Goal: Obtain resource: Download file/media

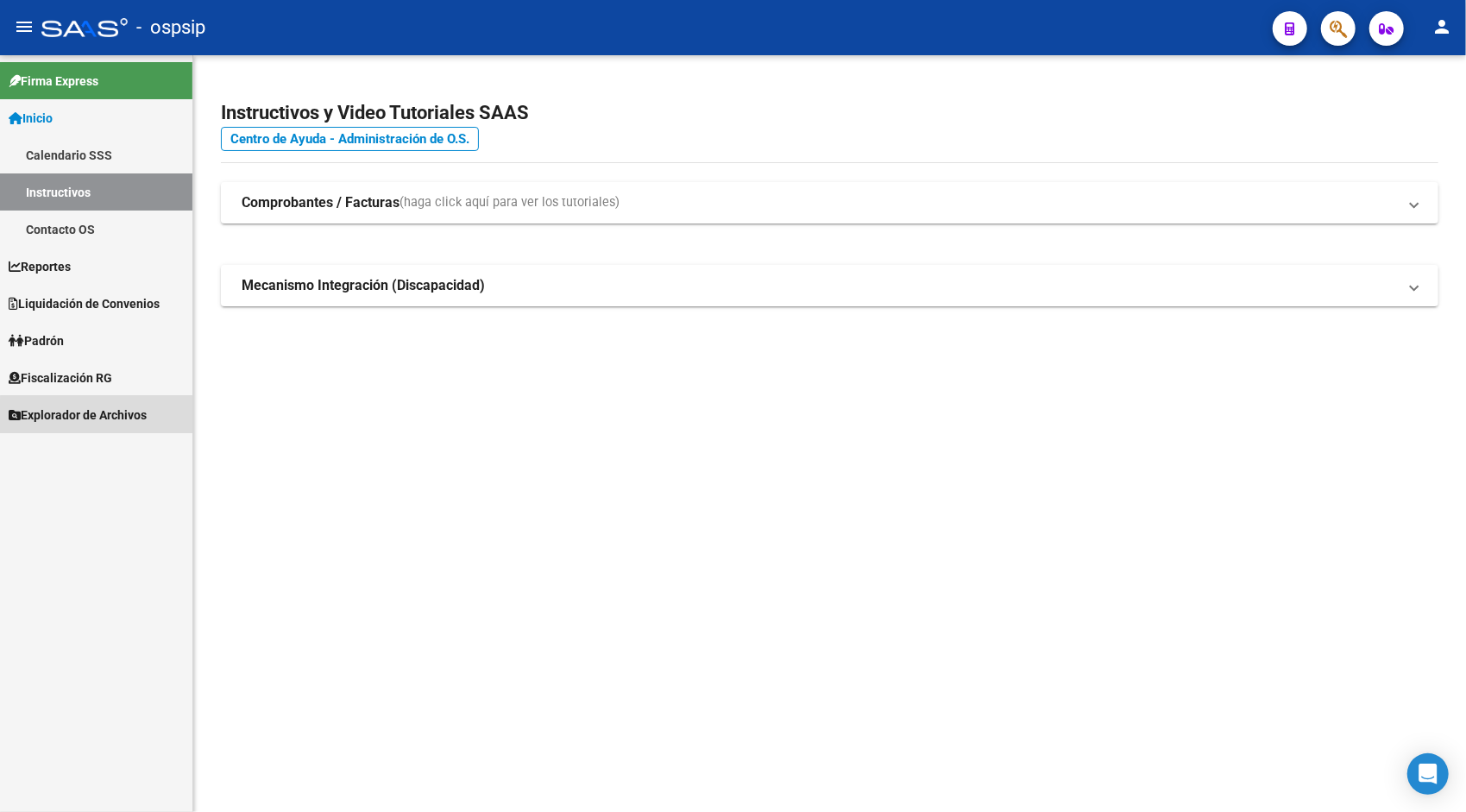
click at [113, 423] on span "Explorador de Archivos" at bounding box center [77, 415] width 138 height 19
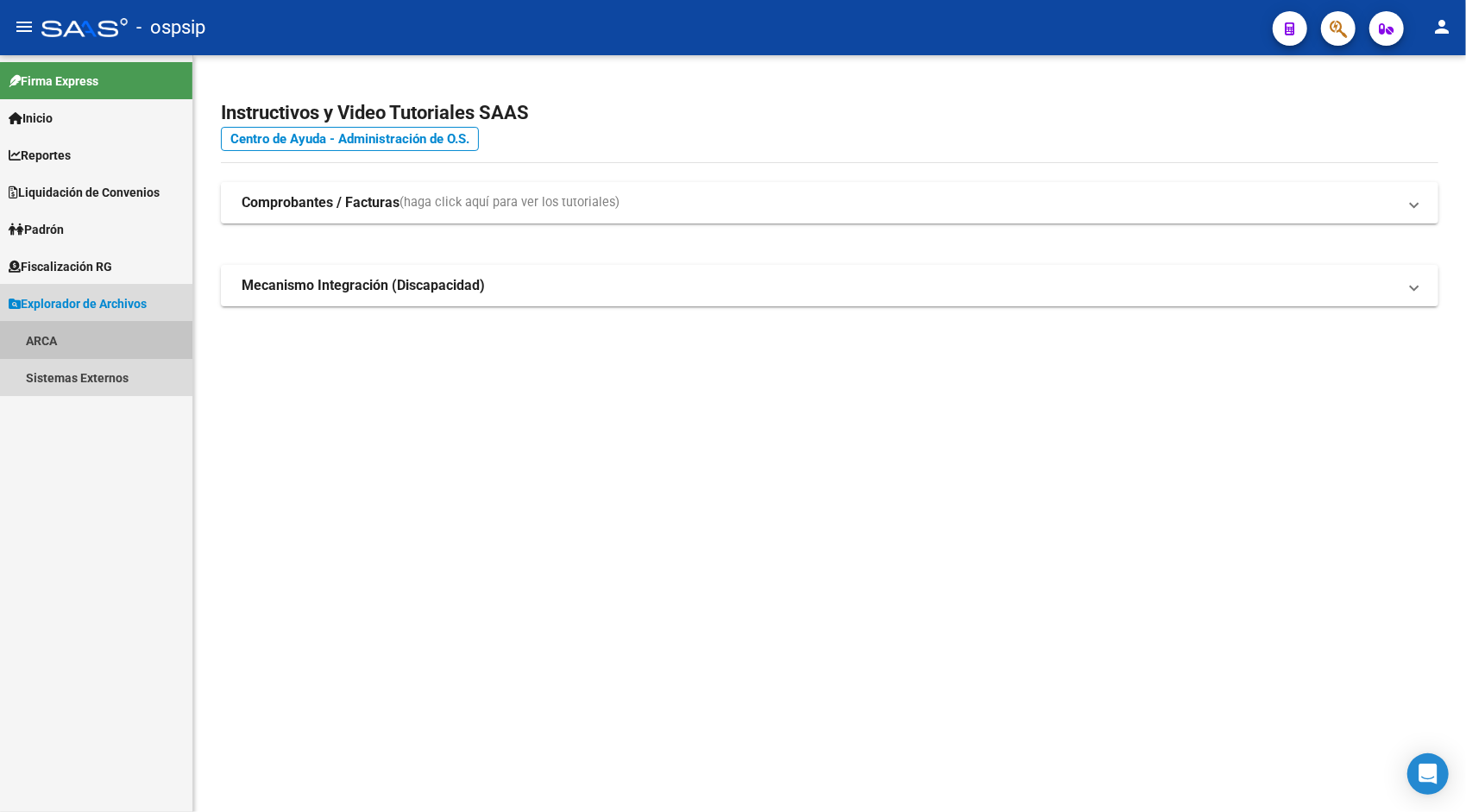
click at [71, 349] on link "ARCA" at bounding box center [96, 340] width 193 height 37
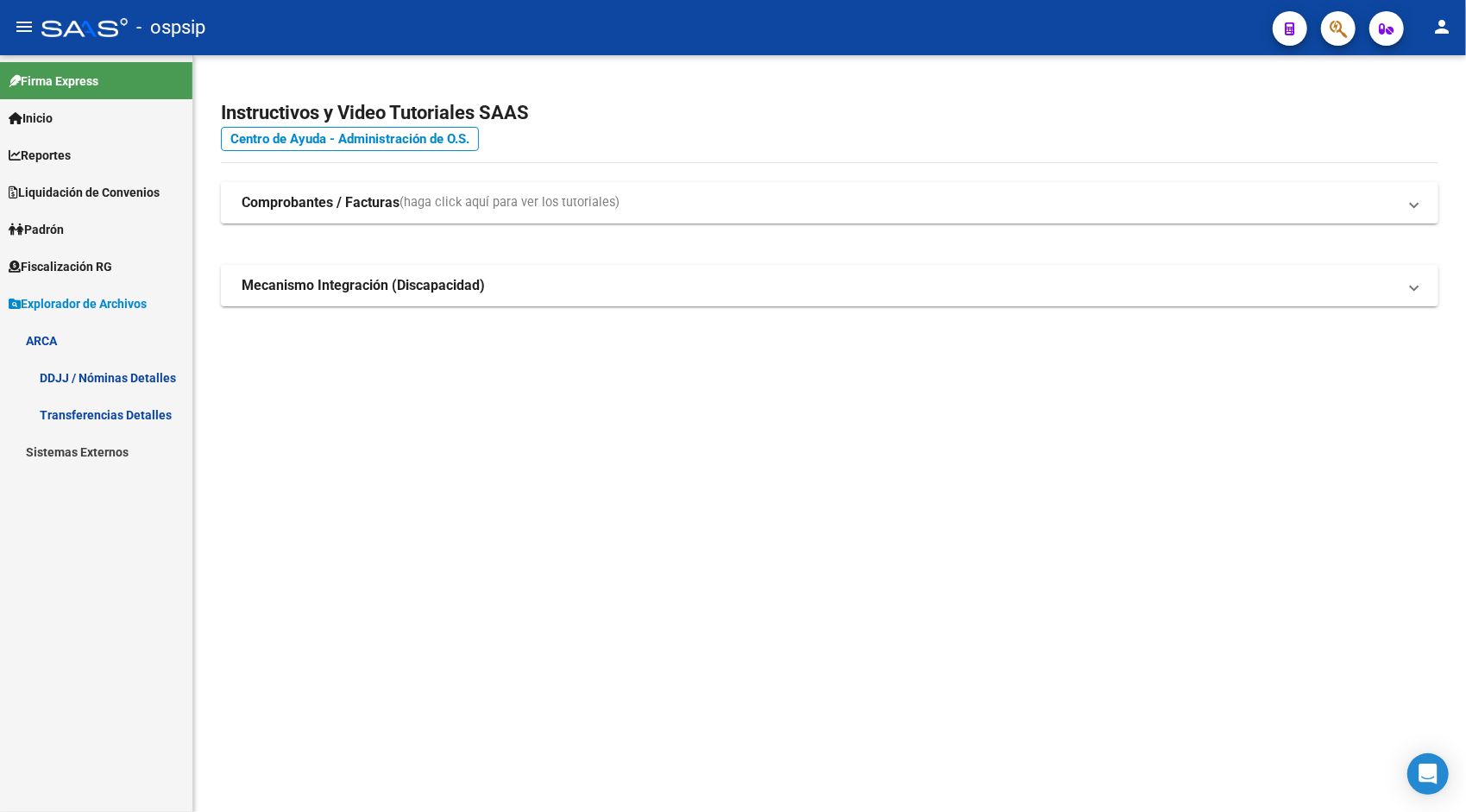
click at [115, 369] on link "DDJJ / Nóminas Detalles" at bounding box center [96, 378] width 193 height 37
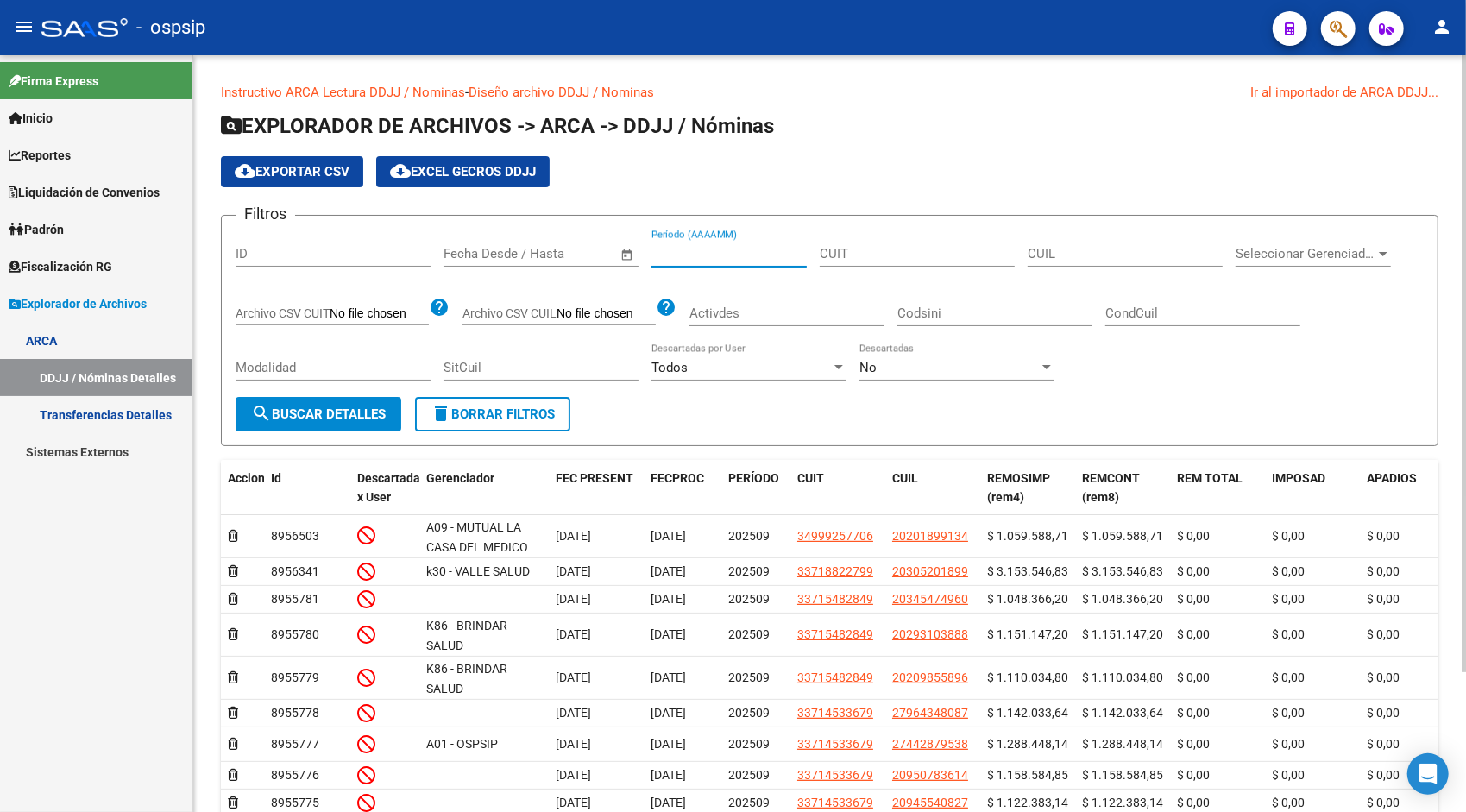
click at [698, 255] on input "Período (AAAAMM)" at bounding box center [729, 253] width 155 height 16
click at [378, 419] on span "search Buscar Detalles" at bounding box center [318, 414] width 135 height 16
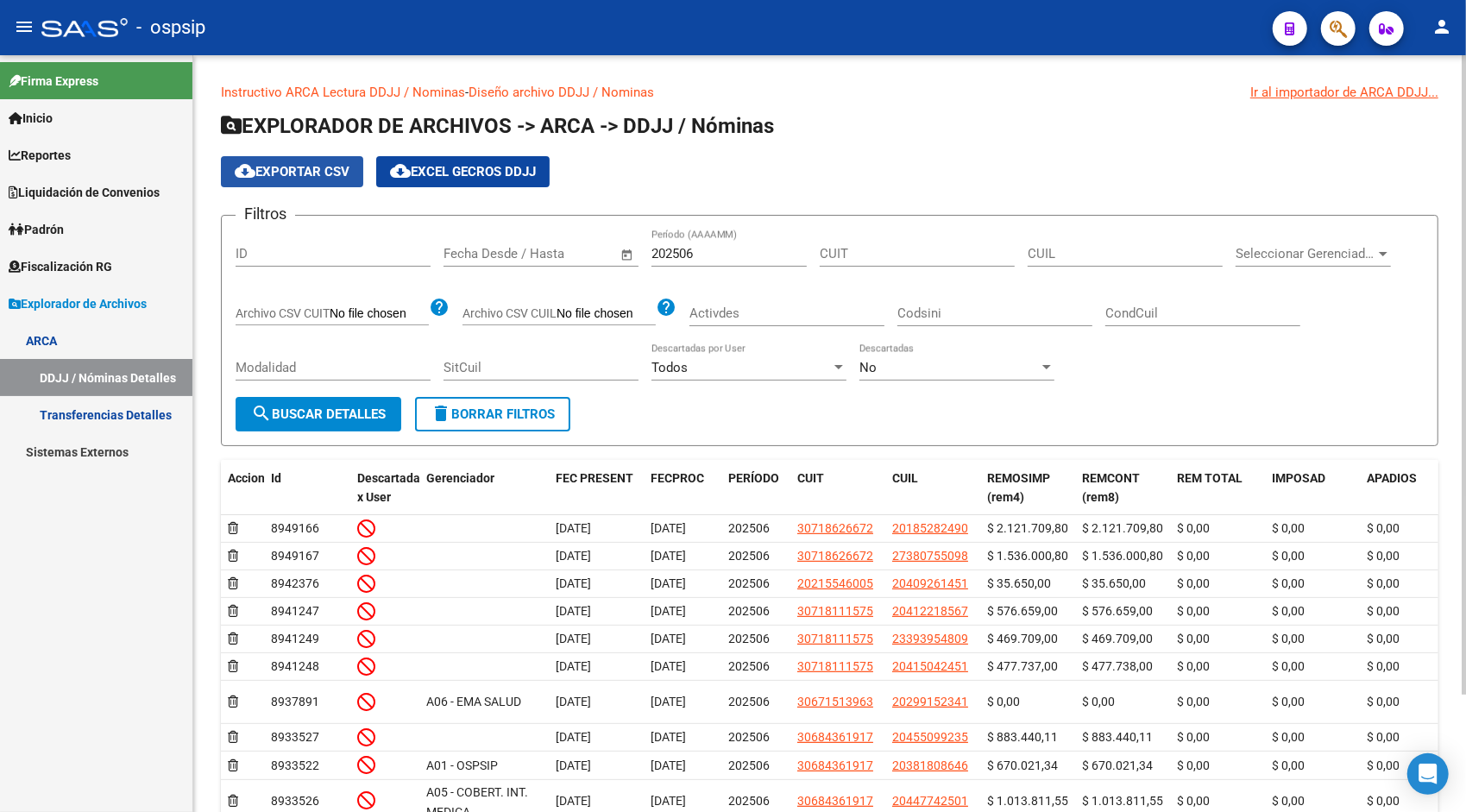
click at [302, 180] on button "cloud_download Exportar CSV" at bounding box center [292, 171] width 142 height 31
click at [918, 367] on div "No" at bounding box center [949, 367] width 180 height 16
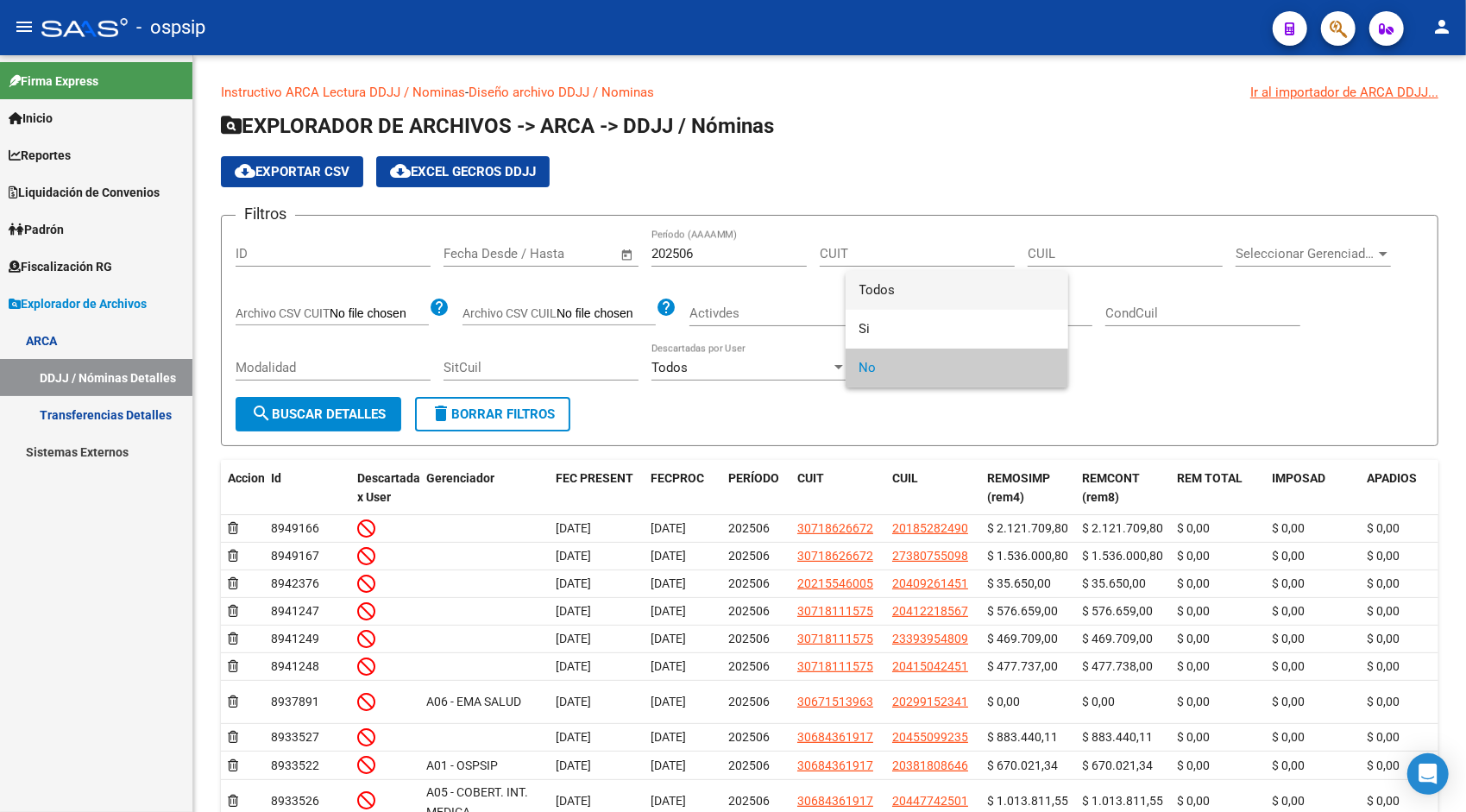
click at [905, 297] on span "Todos" at bounding box center [957, 290] width 195 height 39
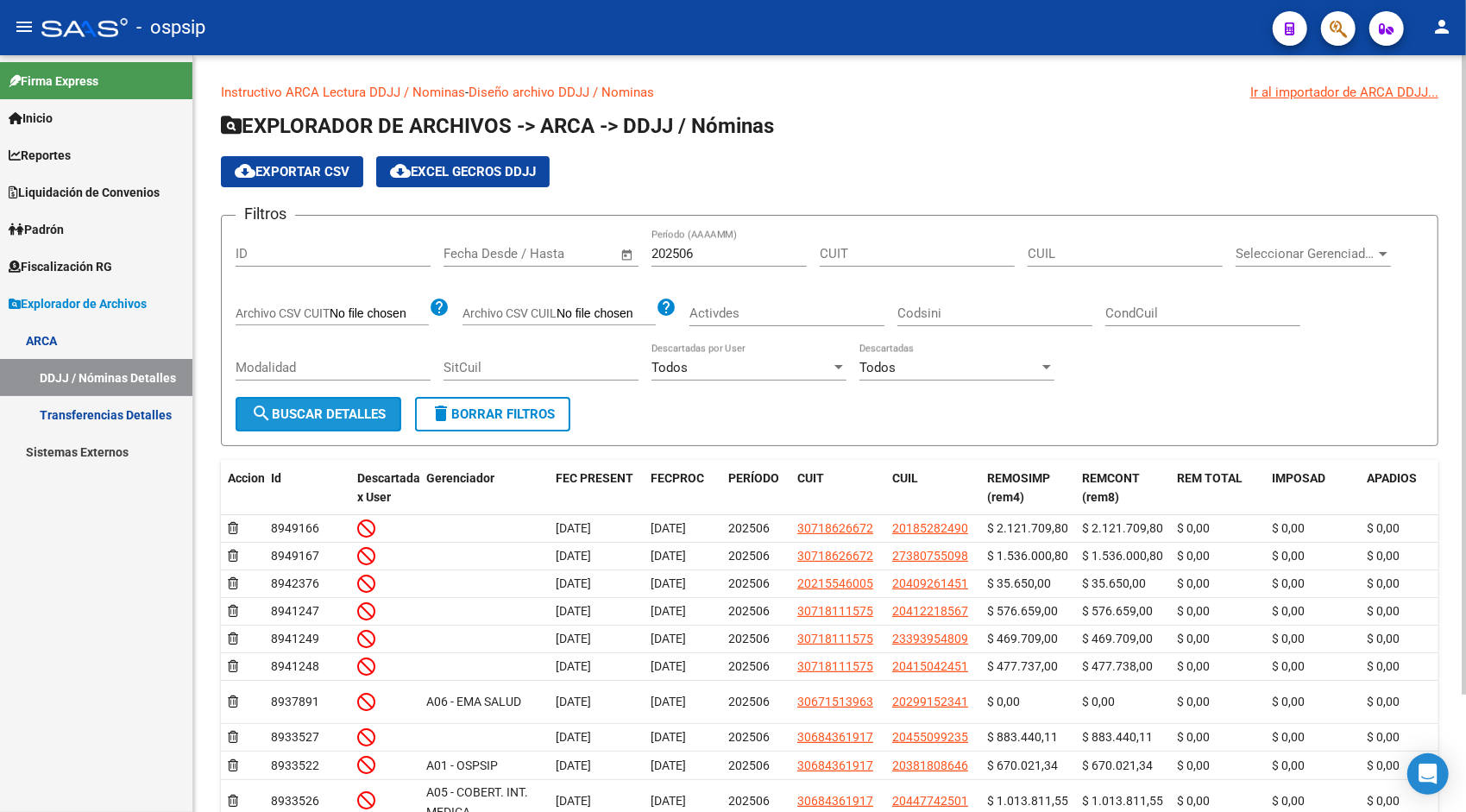
click at [339, 423] on button "search Buscar Detalles" at bounding box center [318, 414] width 166 height 34
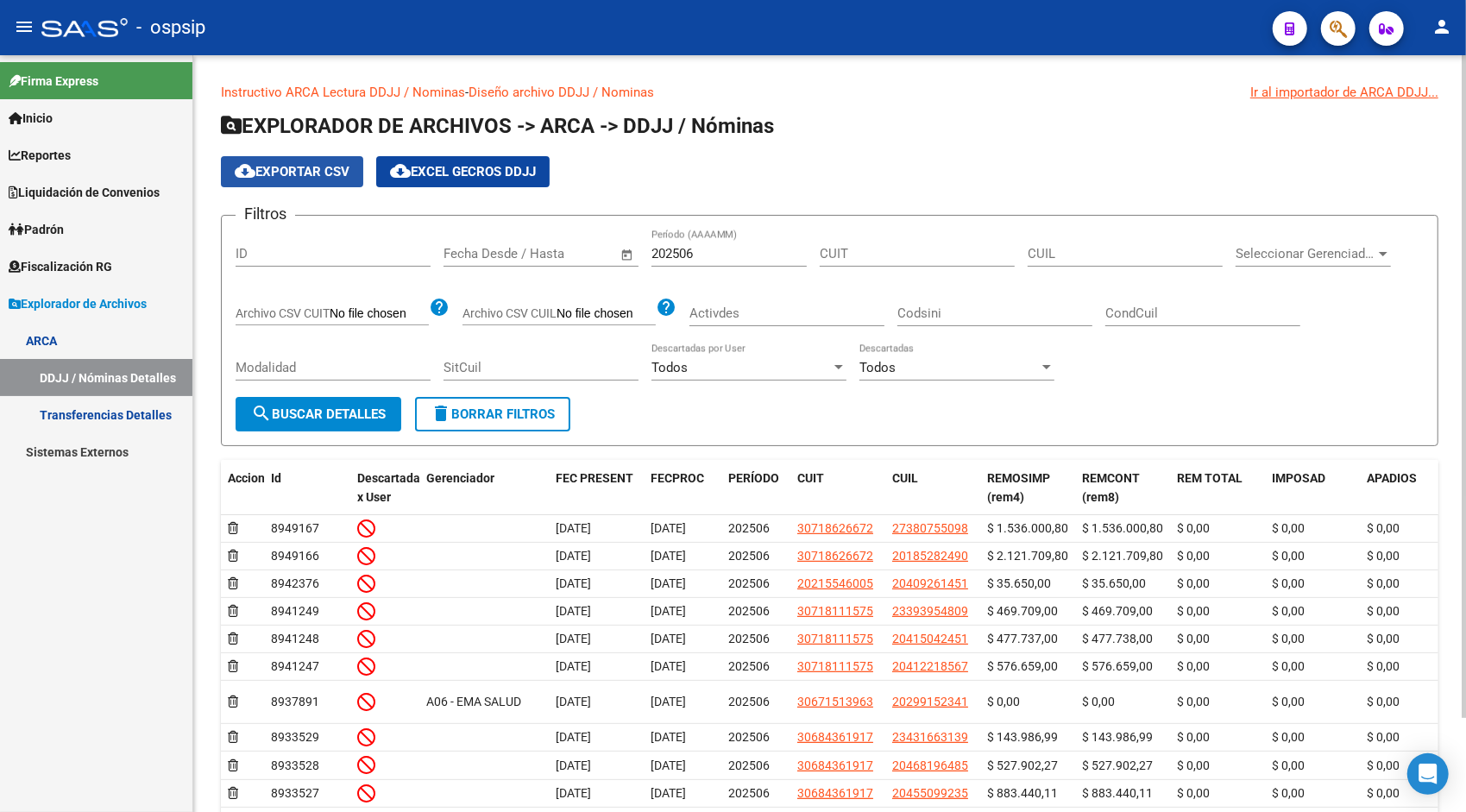
click at [316, 162] on button "cloud_download Exportar CSV" at bounding box center [292, 171] width 142 height 31
click at [739, 246] on input "202506" at bounding box center [729, 253] width 155 height 16
click at [366, 420] on span "search Buscar Detalles" at bounding box center [318, 414] width 135 height 16
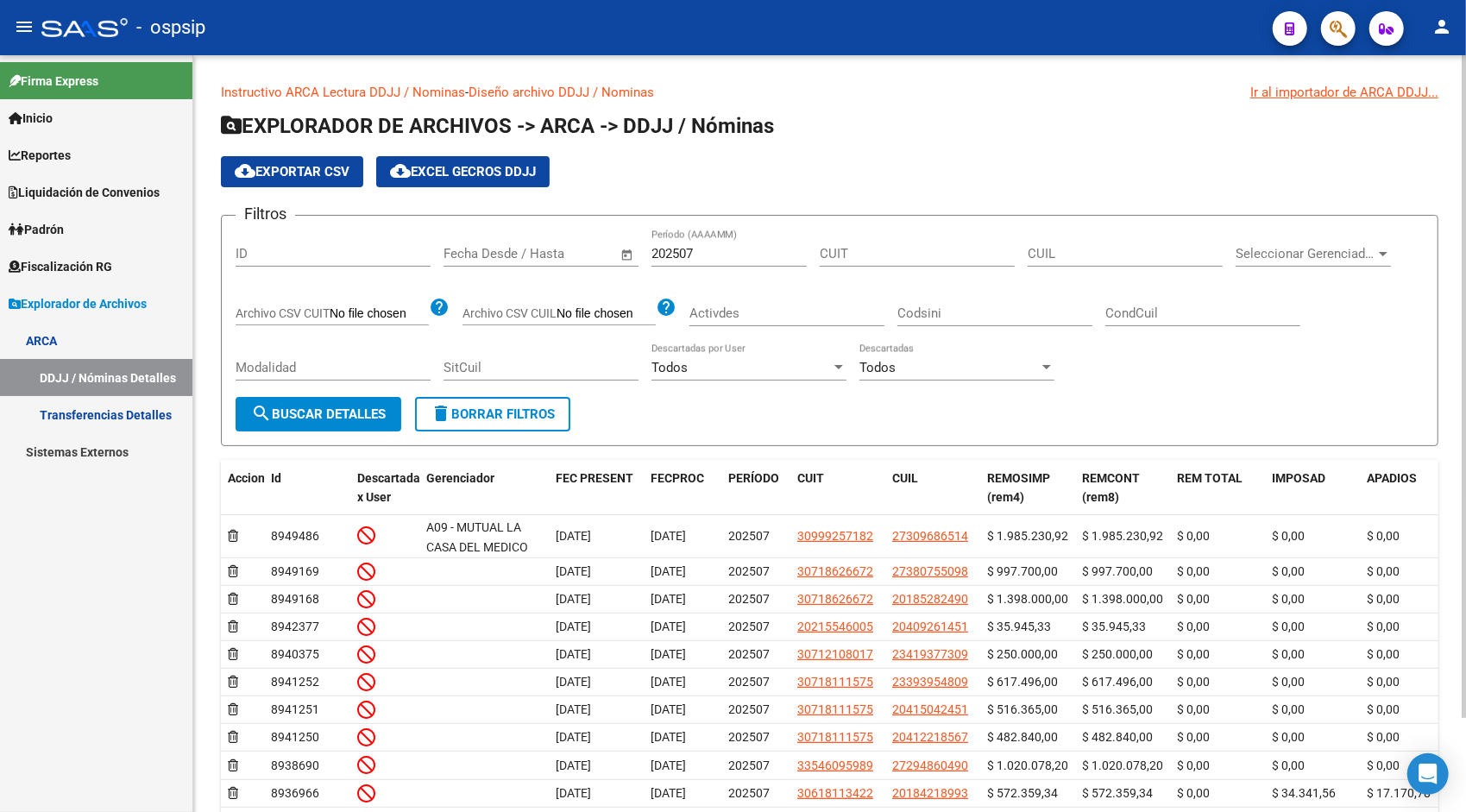
click at [340, 161] on button "cloud_download Exportar CSV" at bounding box center [292, 171] width 142 height 31
click at [710, 256] on input "202507" at bounding box center [729, 253] width 155 height 16
click at [347, 413] on span "search Buscar Detalles" at bounding box center [318, 414] width 135 height 16
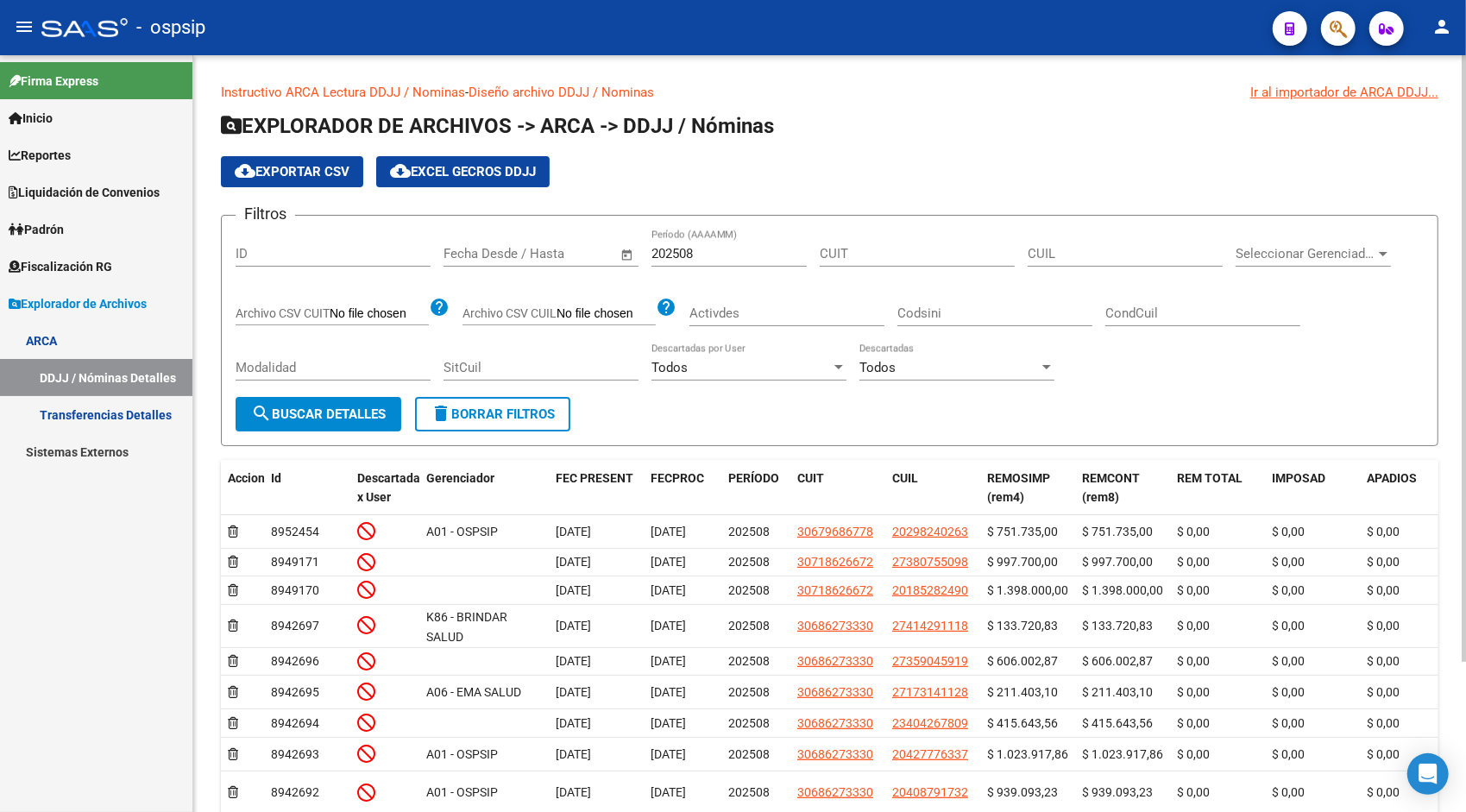
click at [328, 167] on span "cloud_download Exportar CSV" at bounding box center [291, 171] width 114 height 16
click at [718, 254] on input "202508" at bounding box center [729, 253] width 155 height 16
click at [345, 409] on span "search Buscar Detalles" at bounding box center [318, 414] width 135 height 16
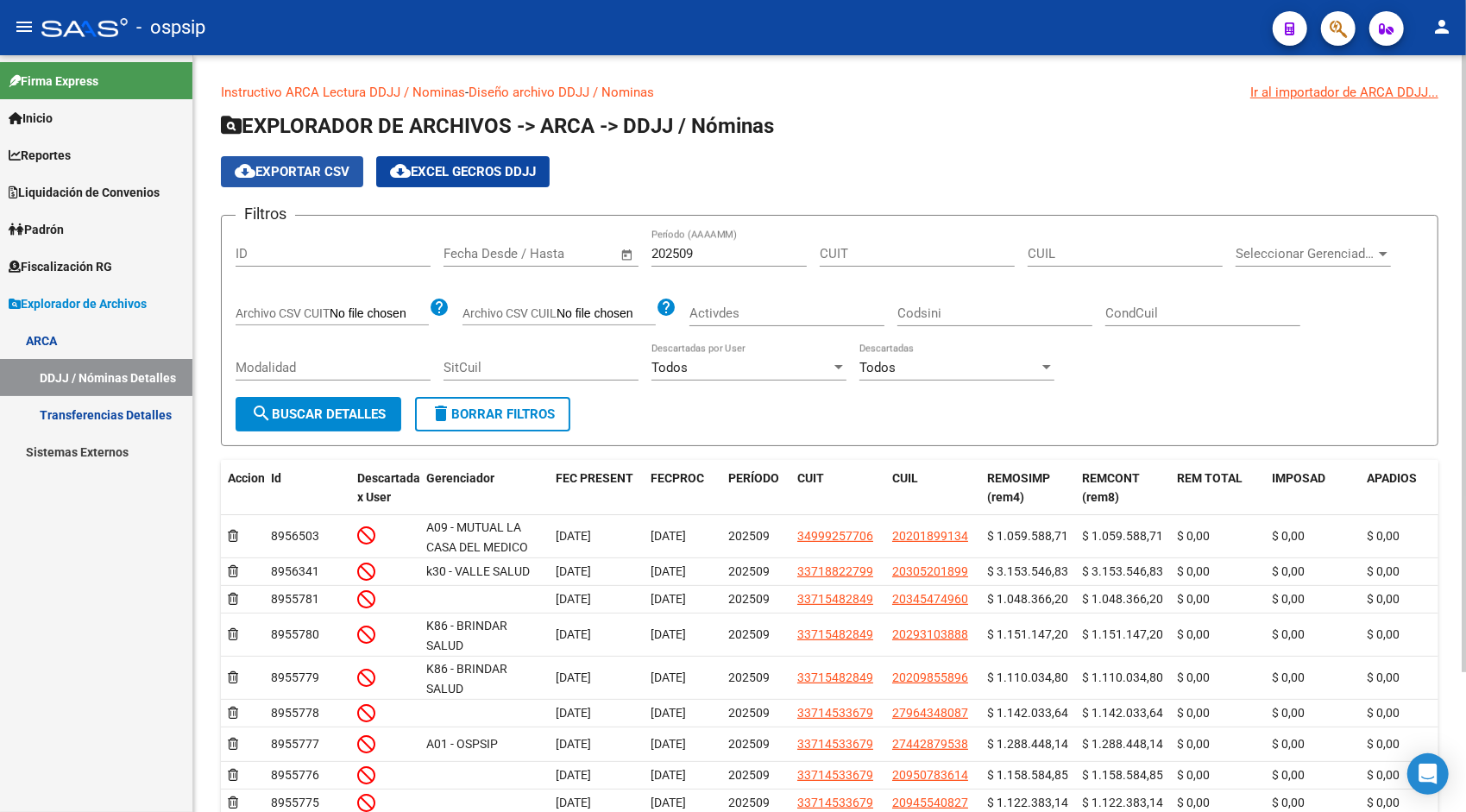
click at [317, 165] on span "cloud_download Exportar CSV" at bounding box center [291, 171] width 114 height 16
click at [721, 254] on input "202509" at bounding box center [729, 253] width 155 height 16
type input "202510"
click at [364, 413] on span "search Buscar Detalles" at bounding box center [318, 414] width 135 height 16
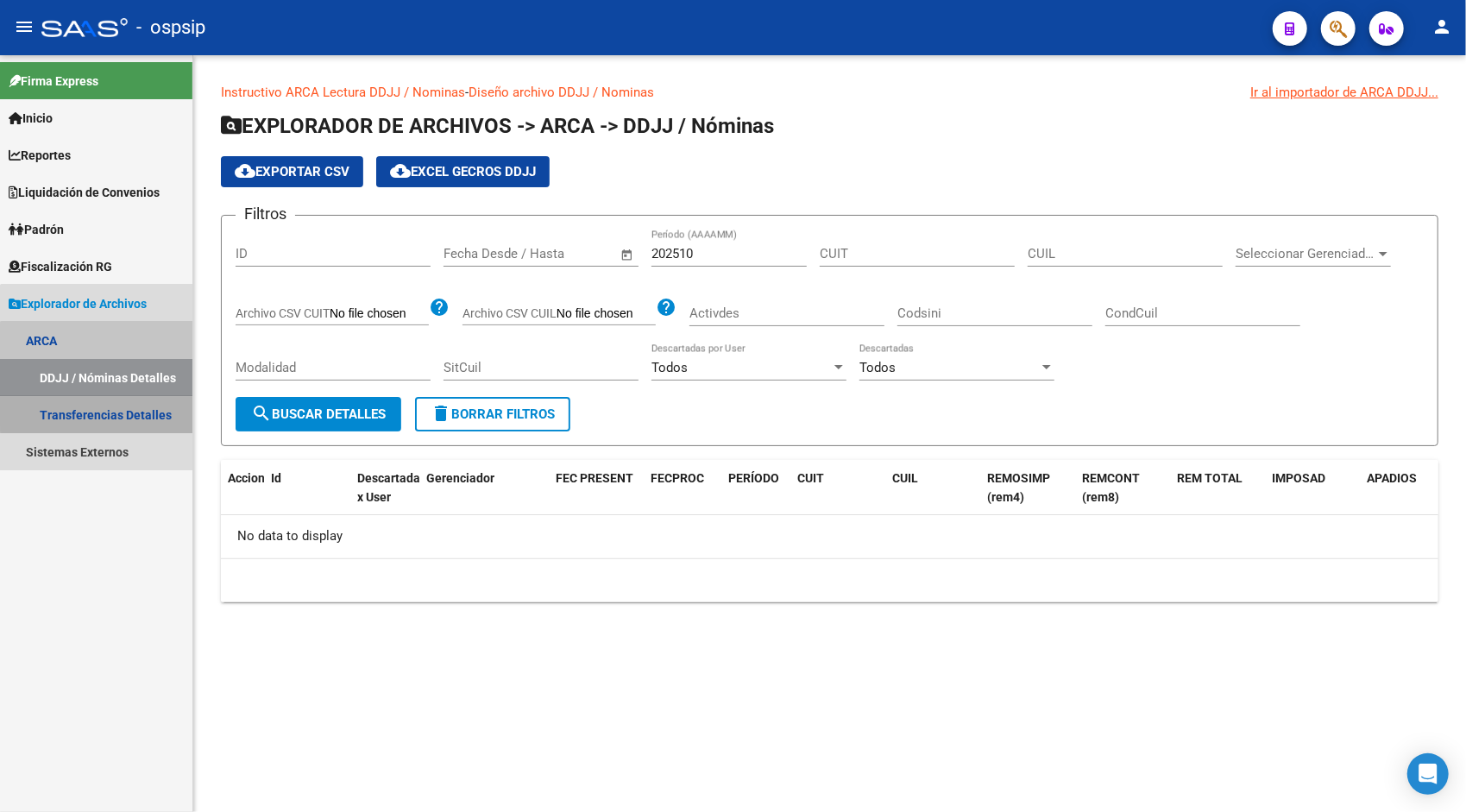
click at [119, 407] on link "Transferencias Detalles" at bounding box center [96, 415] width 193 height 37
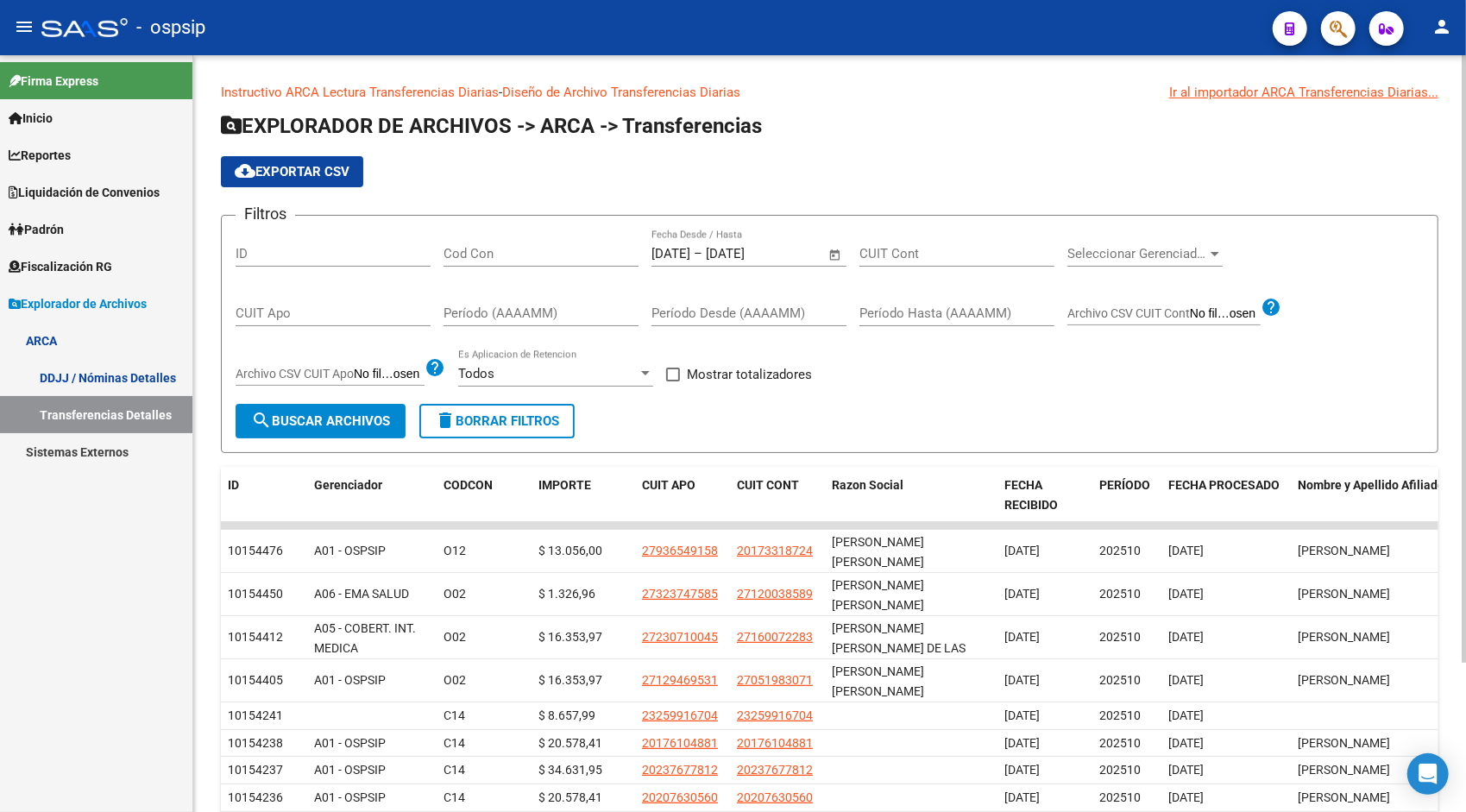
click at [832, 249] on span "Open calendar" at bounding box center [835, 254] width 42 height 42
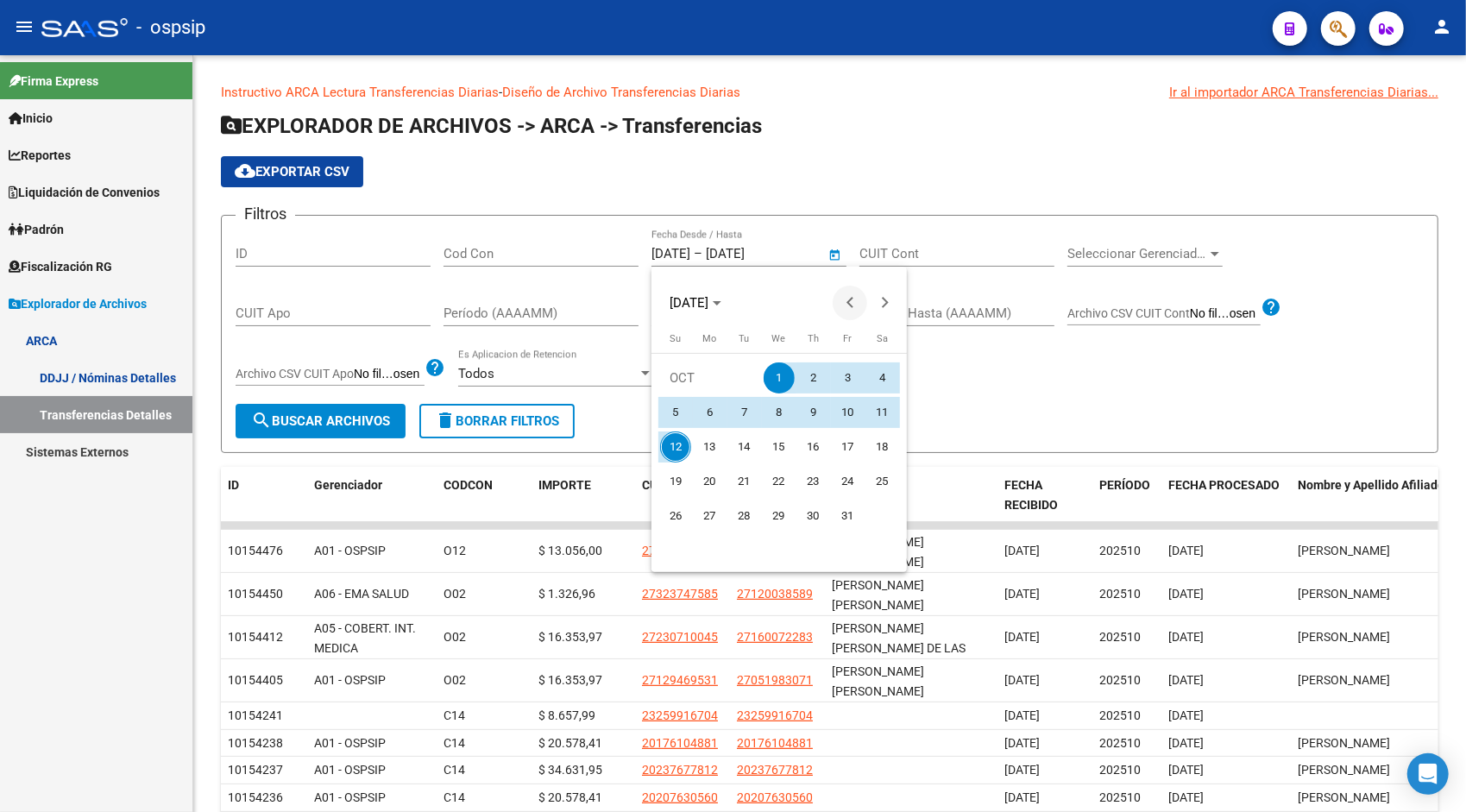
click at [855, 304] on button "Previous month" at bounding box center [849, 302] width 34 height 34
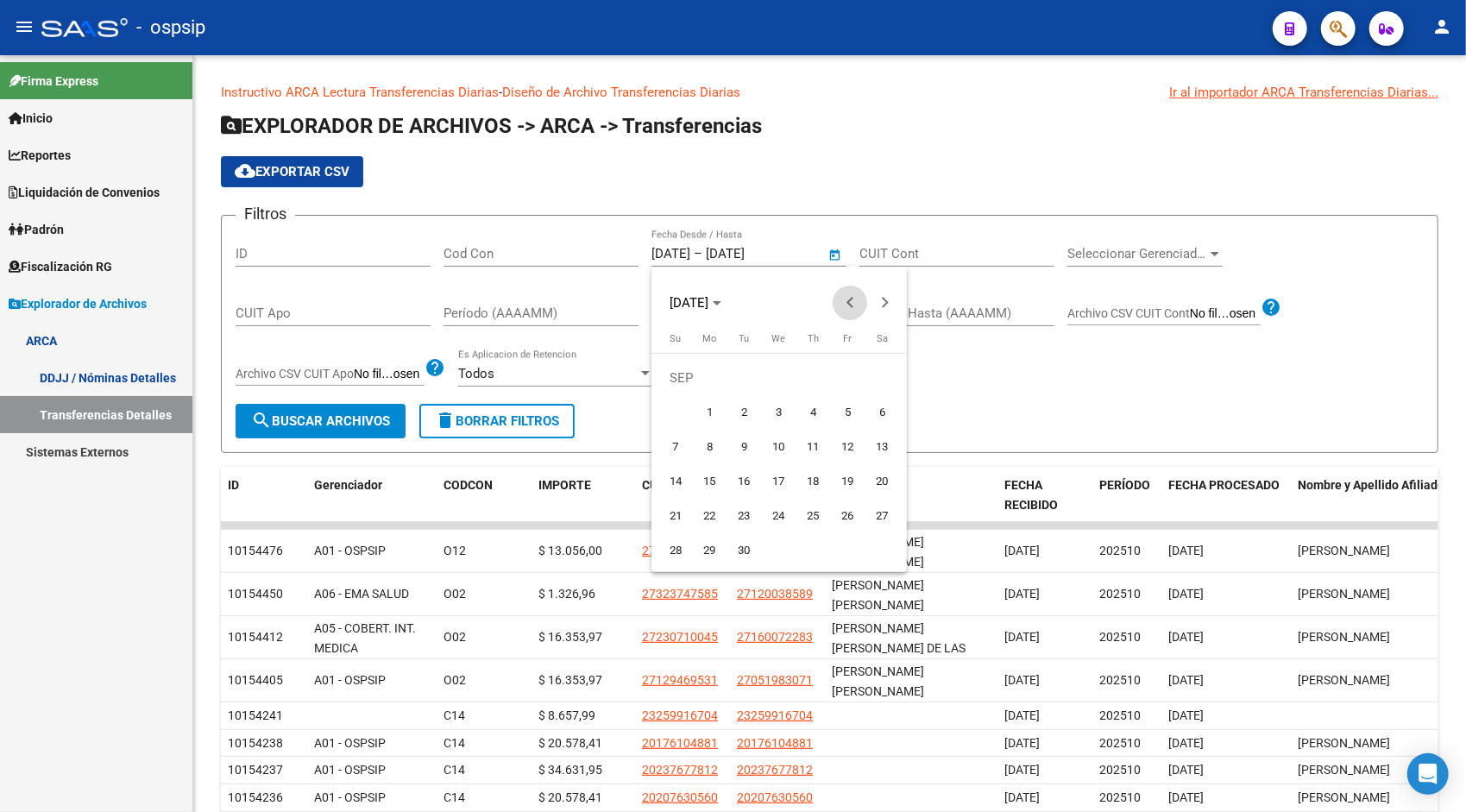
click at [855, 304] on button "Previous month" at bounding box center [849, 302] width 34 height 34
click at [673, 416] on span "1" at bounding box center [675, 412] width 31 height 31
type input "[DATE]"
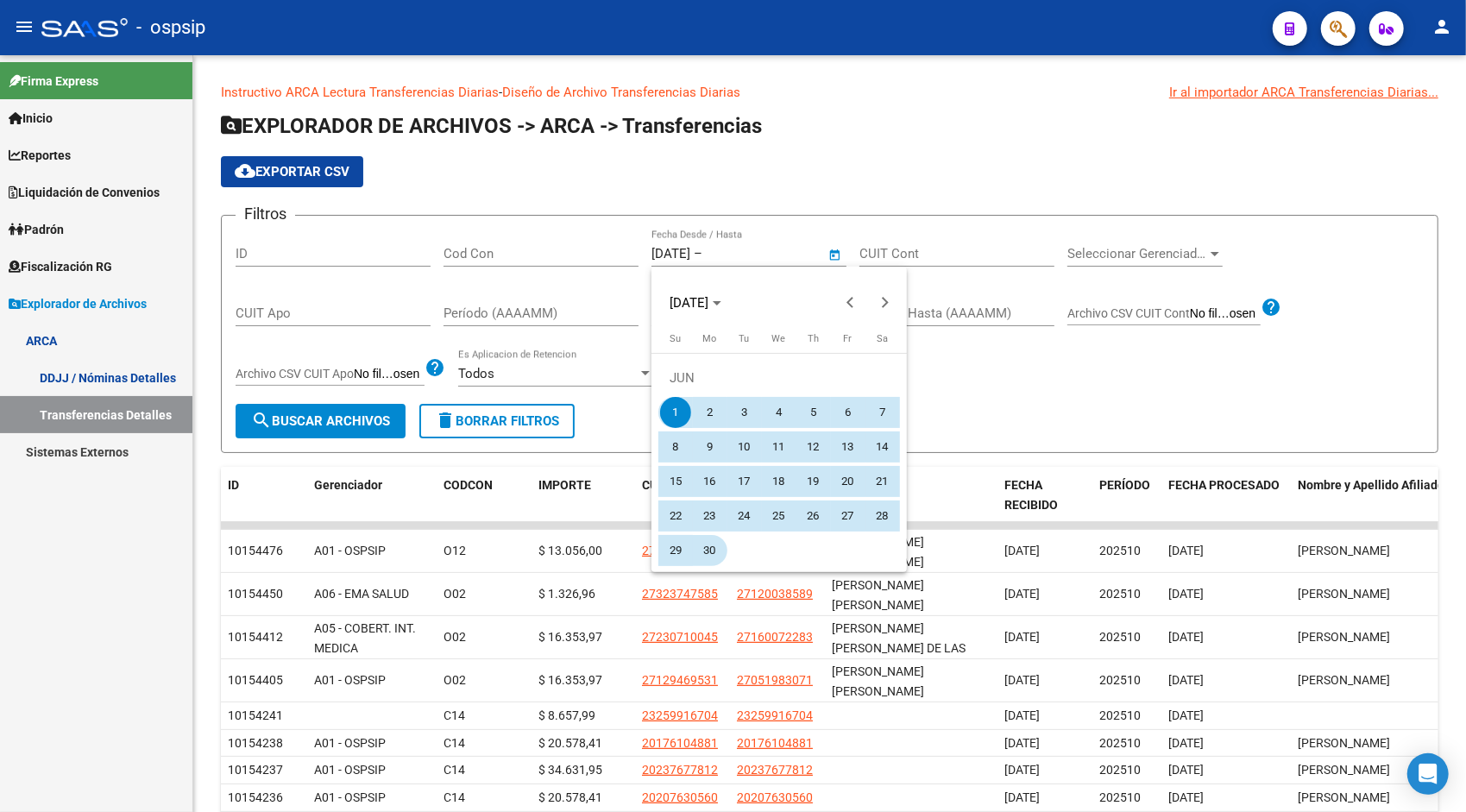
click at [712, 549] on span "30" at bounding box center [710, 550] width 31 height 31
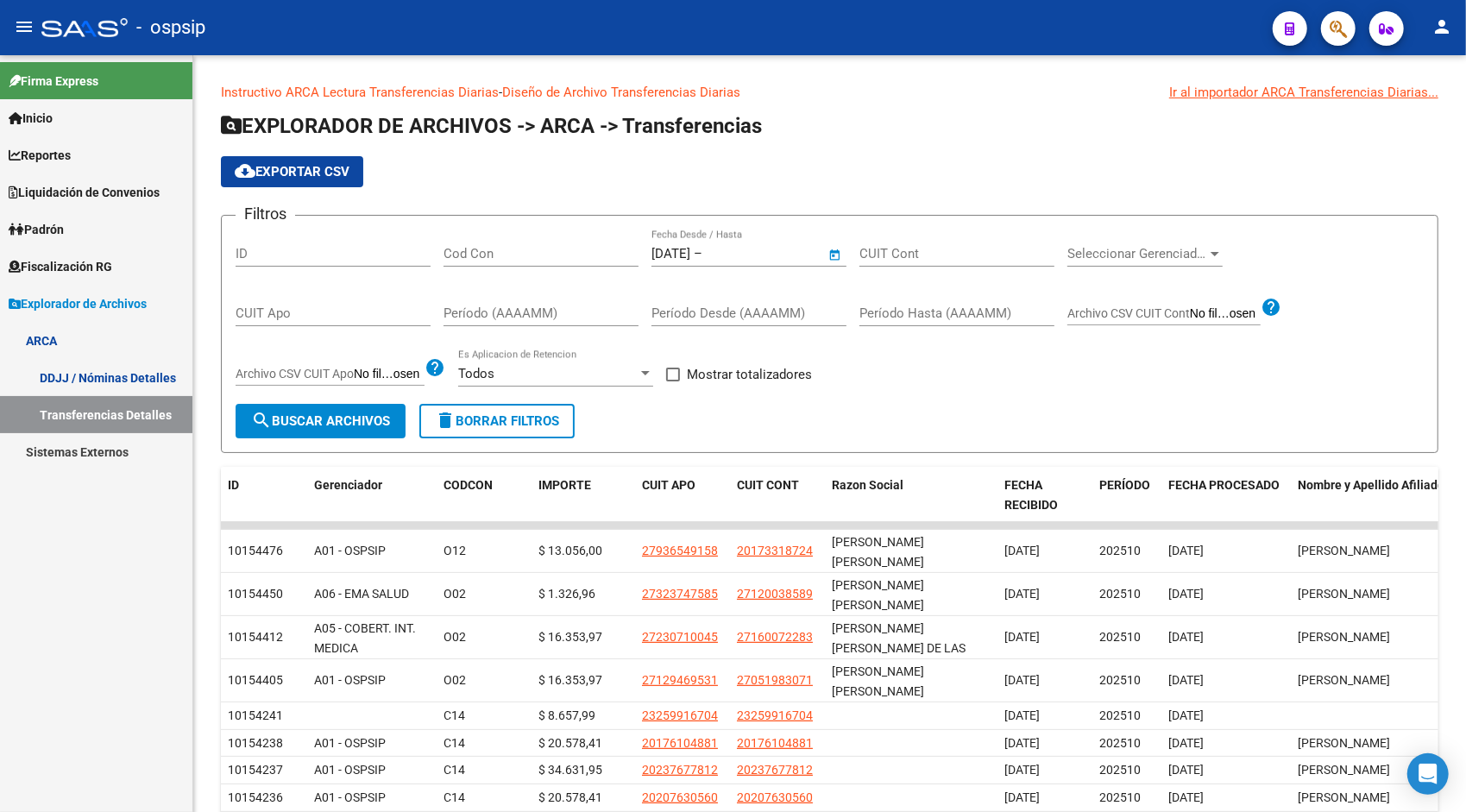
type input "[DATE]"
click at [353, 427] on span "search Buscar Archivos" at bounding box center [320, 420] width 139 height 16
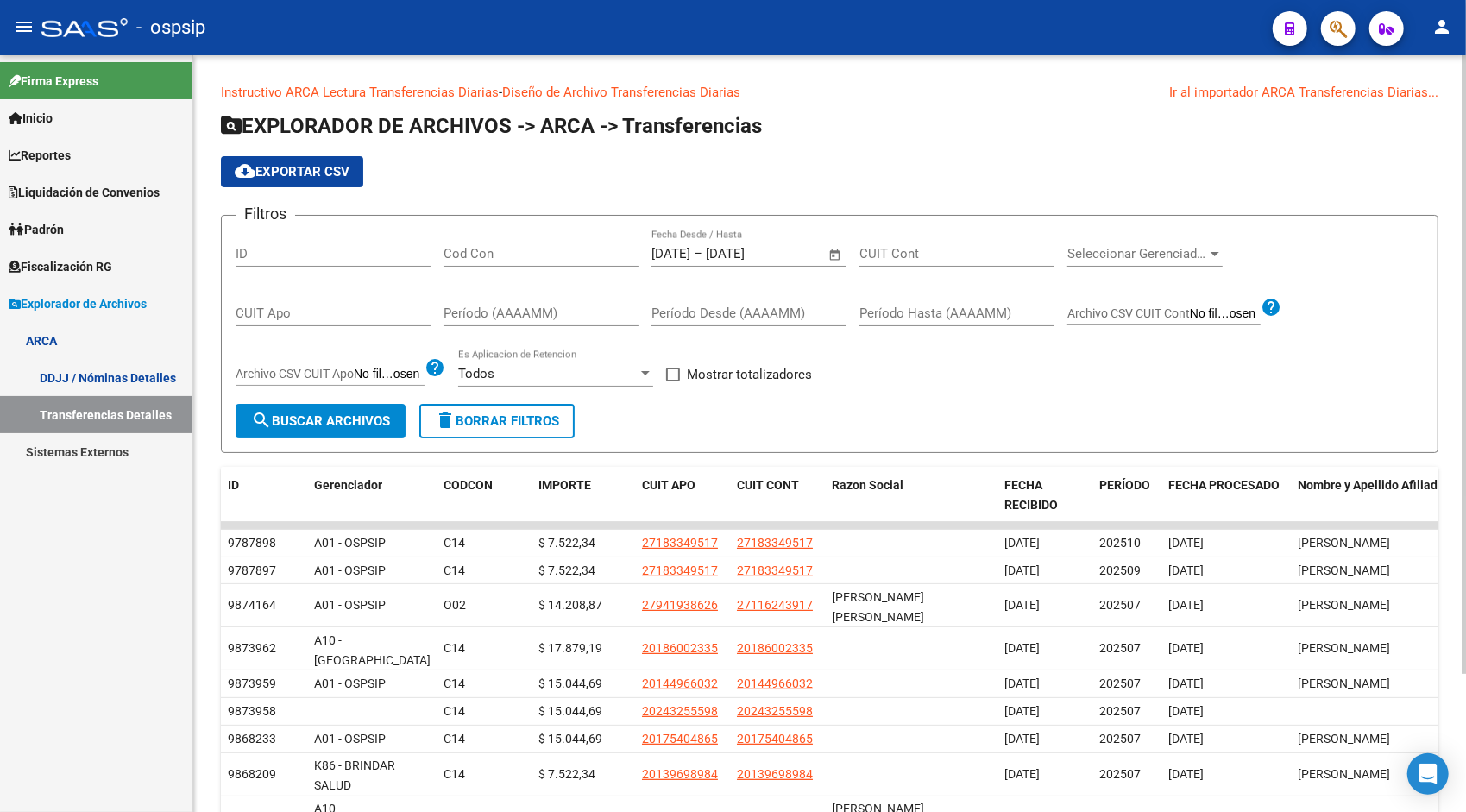
click at [288, 164] on span "cloud_download Exportar CSV" at bounding box center [291, 171] width 114 height 16
click at [833, 253] on span "Open calendar" at bounding box center [835, 254] width 42 height 42
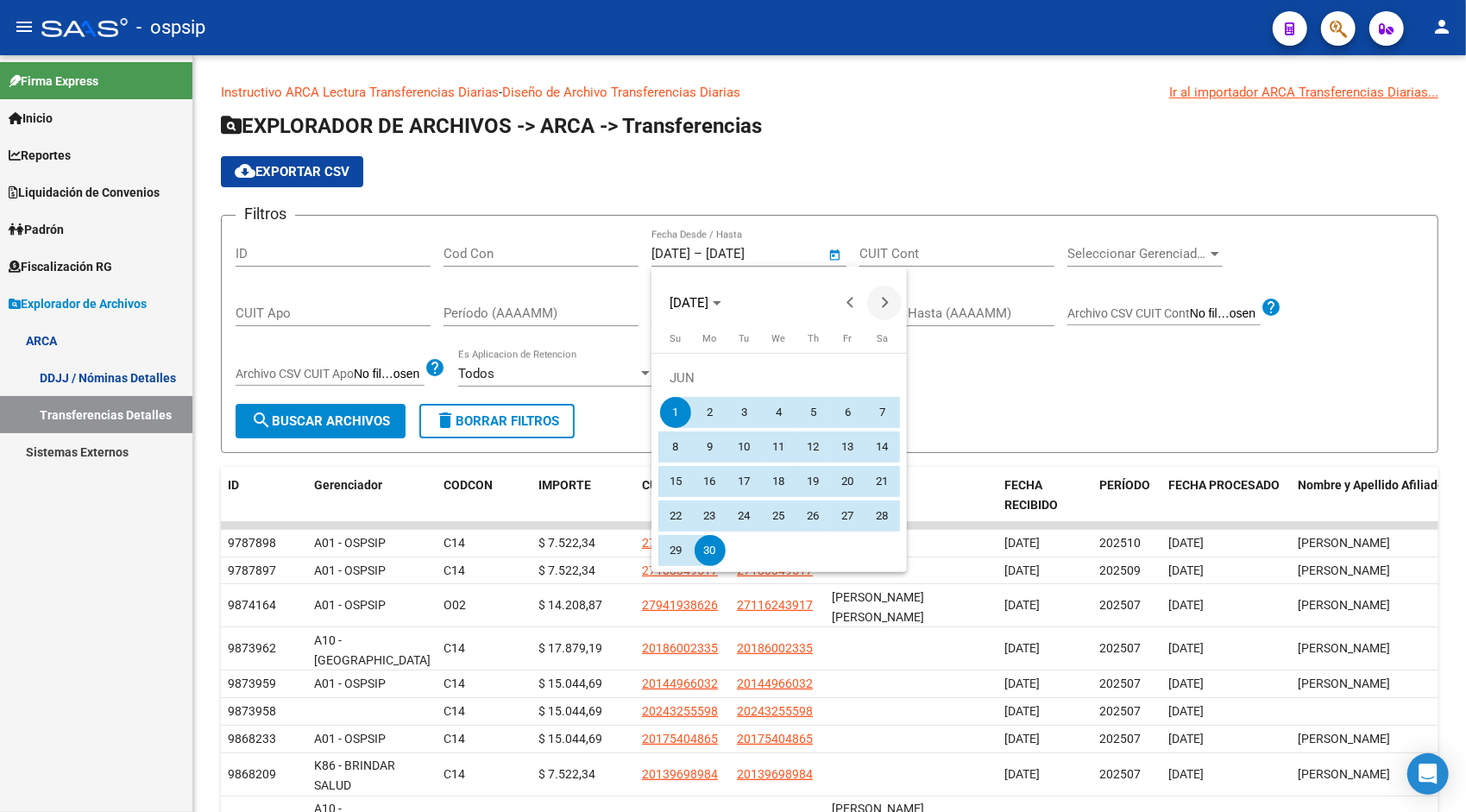
click at [886, 302] on button "Next month" at bounding box center [884, 302] width 34 height 34
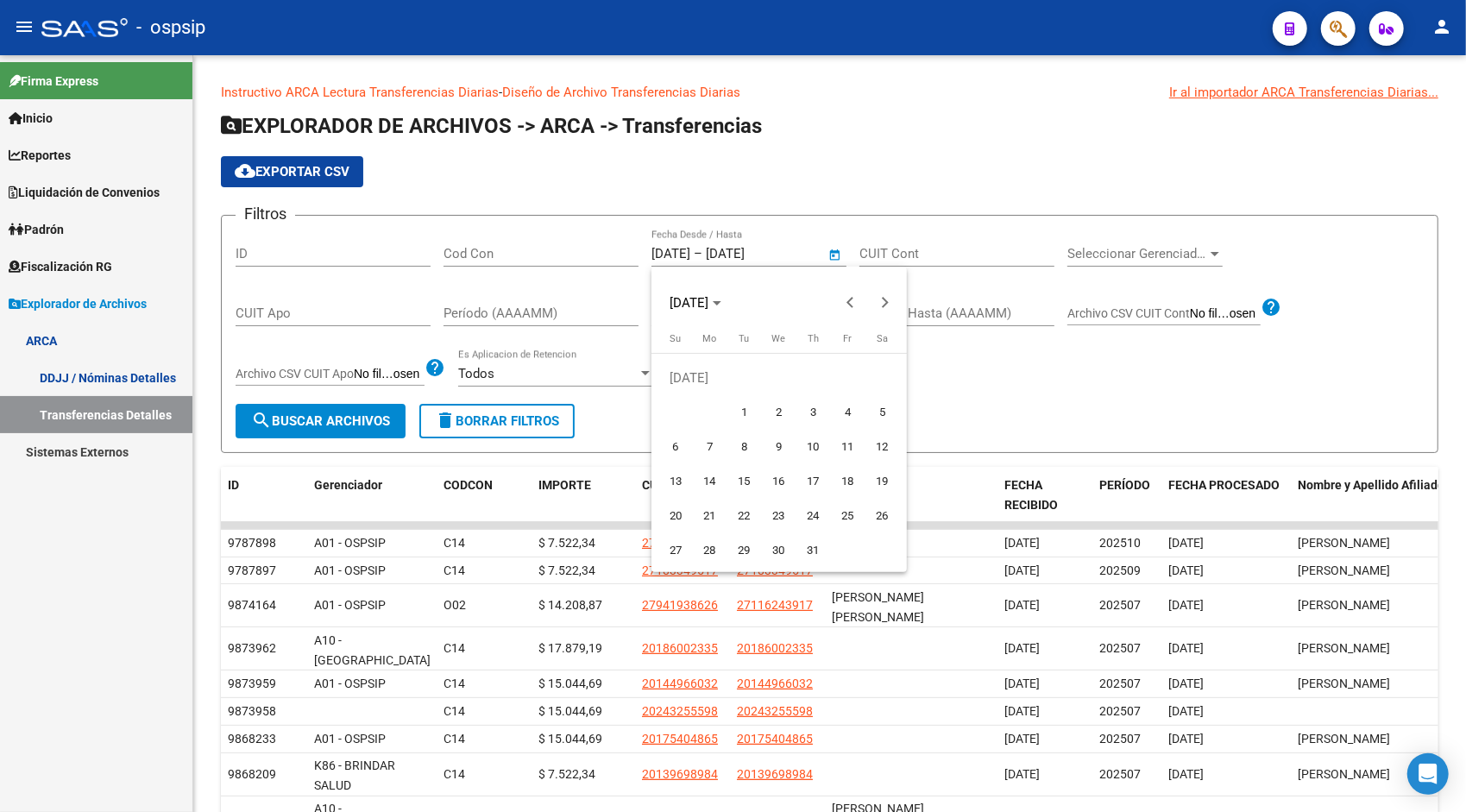
click at [743, 414] on span "1" at bounding box center [744, 412] width 31 height 31
type input "[DATE]"
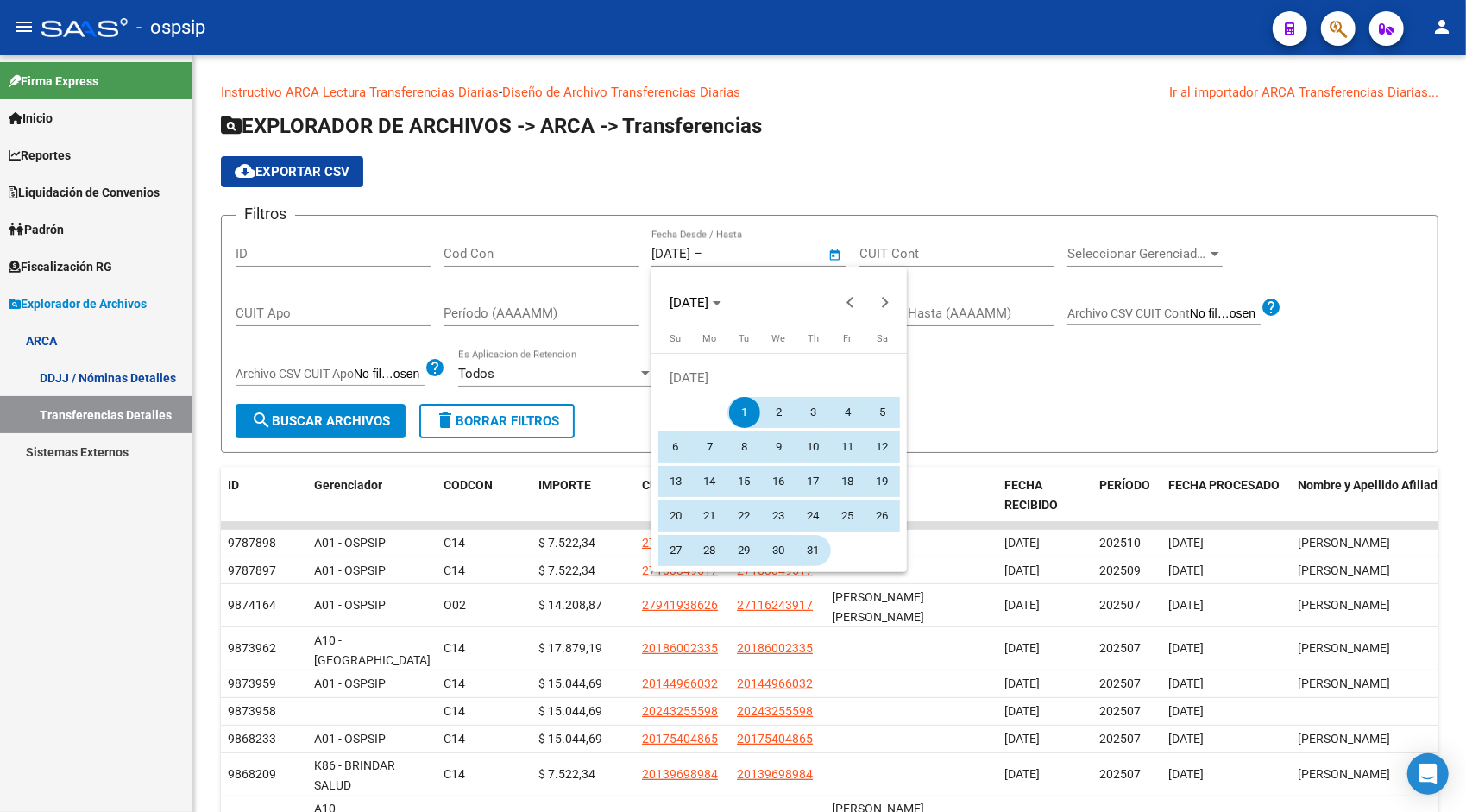
click at [817, 559] on span "31" at bounding box center [813, 550] width 31 height 31
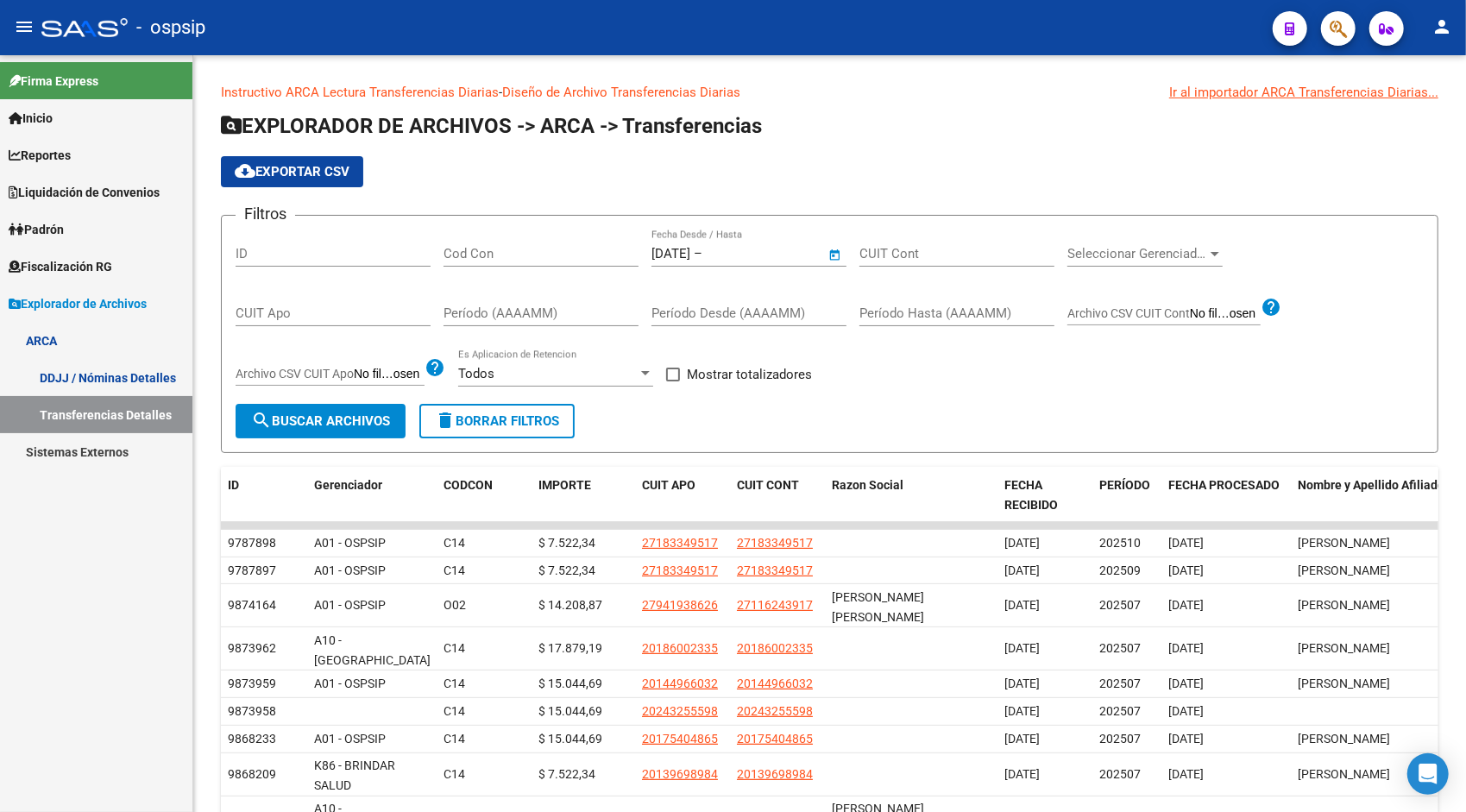
type input "[DATE]"
click at [301, 395] on div "Filtros ID Cod Con [DATE] [DATE] – [DATE] Fecha fin Fecha Desde / Hasta CUIT Co…" at bounding box center [830, 316] width 1189 height 174
click at [316, 423] on span "search Buscar Archivos" at bounding box center [320, 420] width 139 height 16
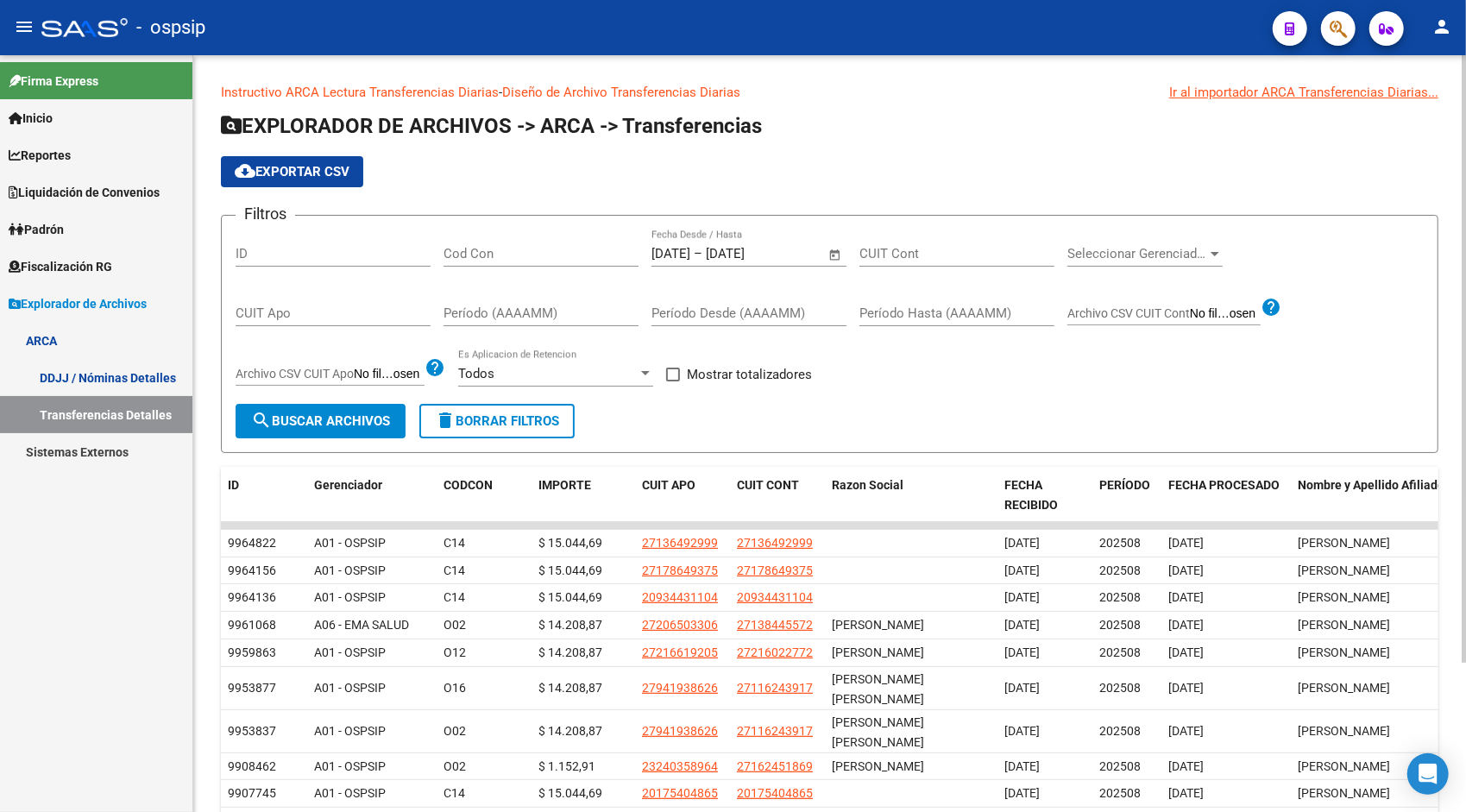
click at [329, 166] on span "cloud_download Exportar CSV" at bounding box center [291, 171] width 114 height 16
click at [832, 262] on span "Open calendar" at bounding box center [835, 254] width 42 height 42
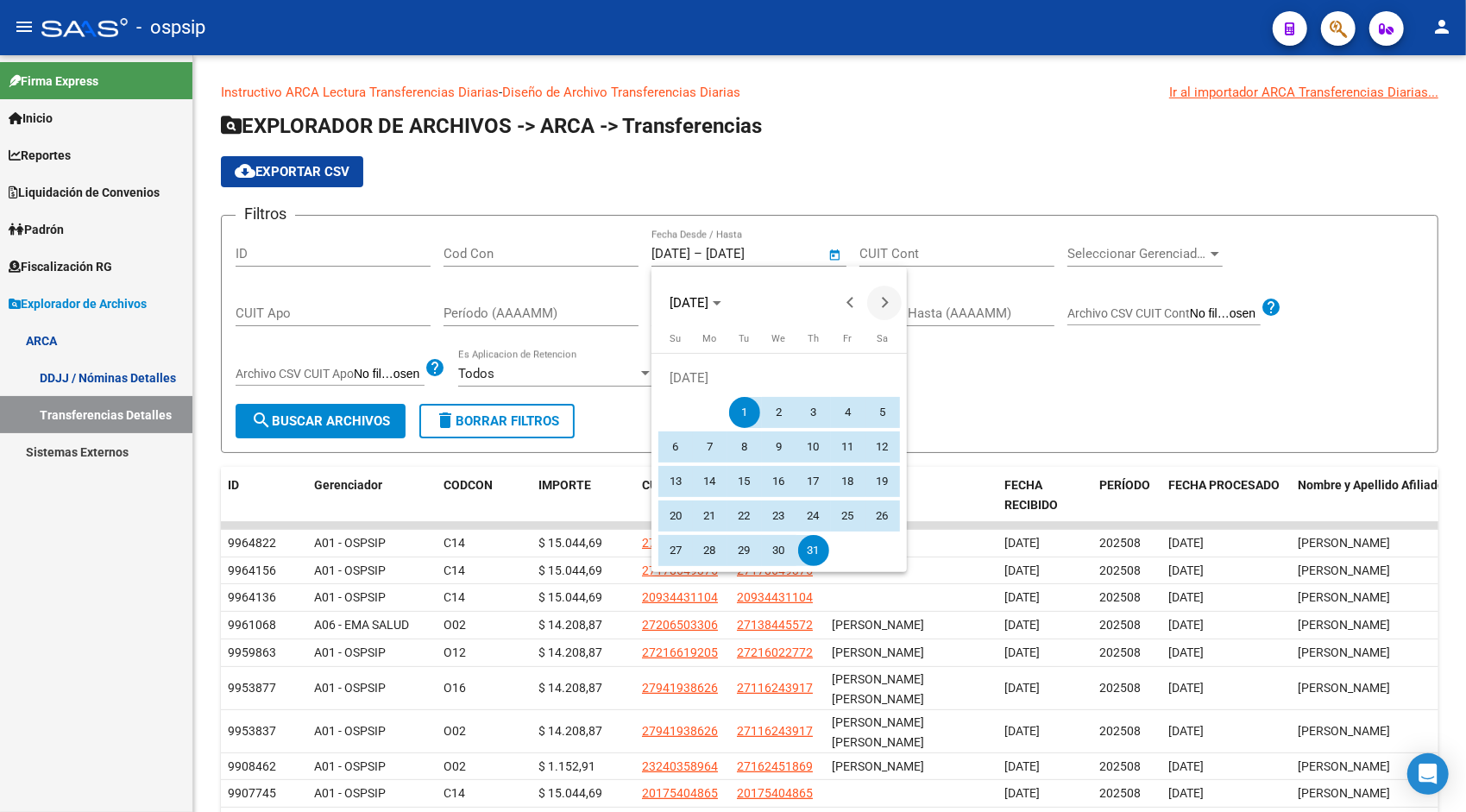
click at [889, 302] on span "Next month" at bounding box center [884, 302] width 34 height 34
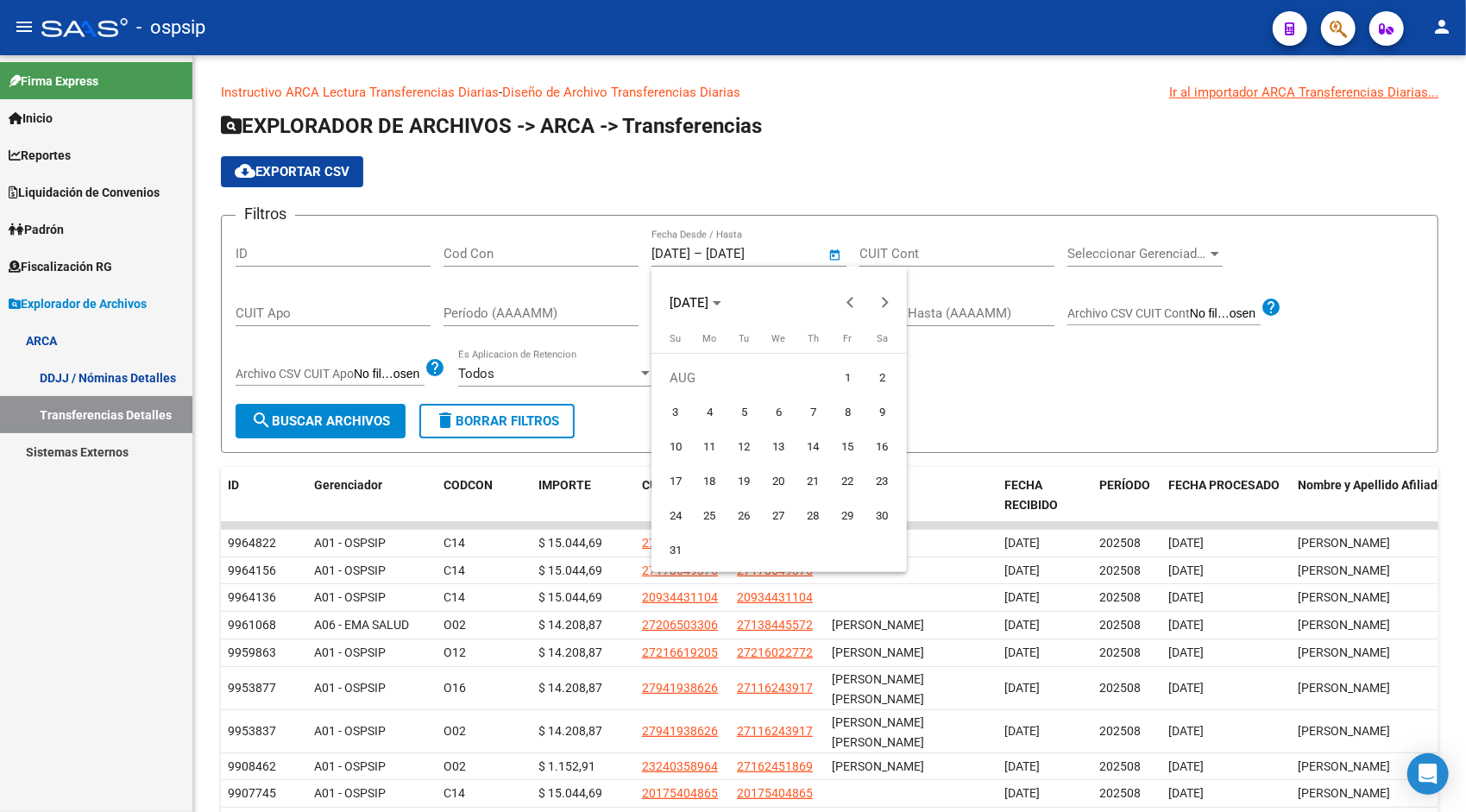
click at [851, 369] on span "1" at bounding box center [847, 378] width 31 height 31
type input "[DATE]"
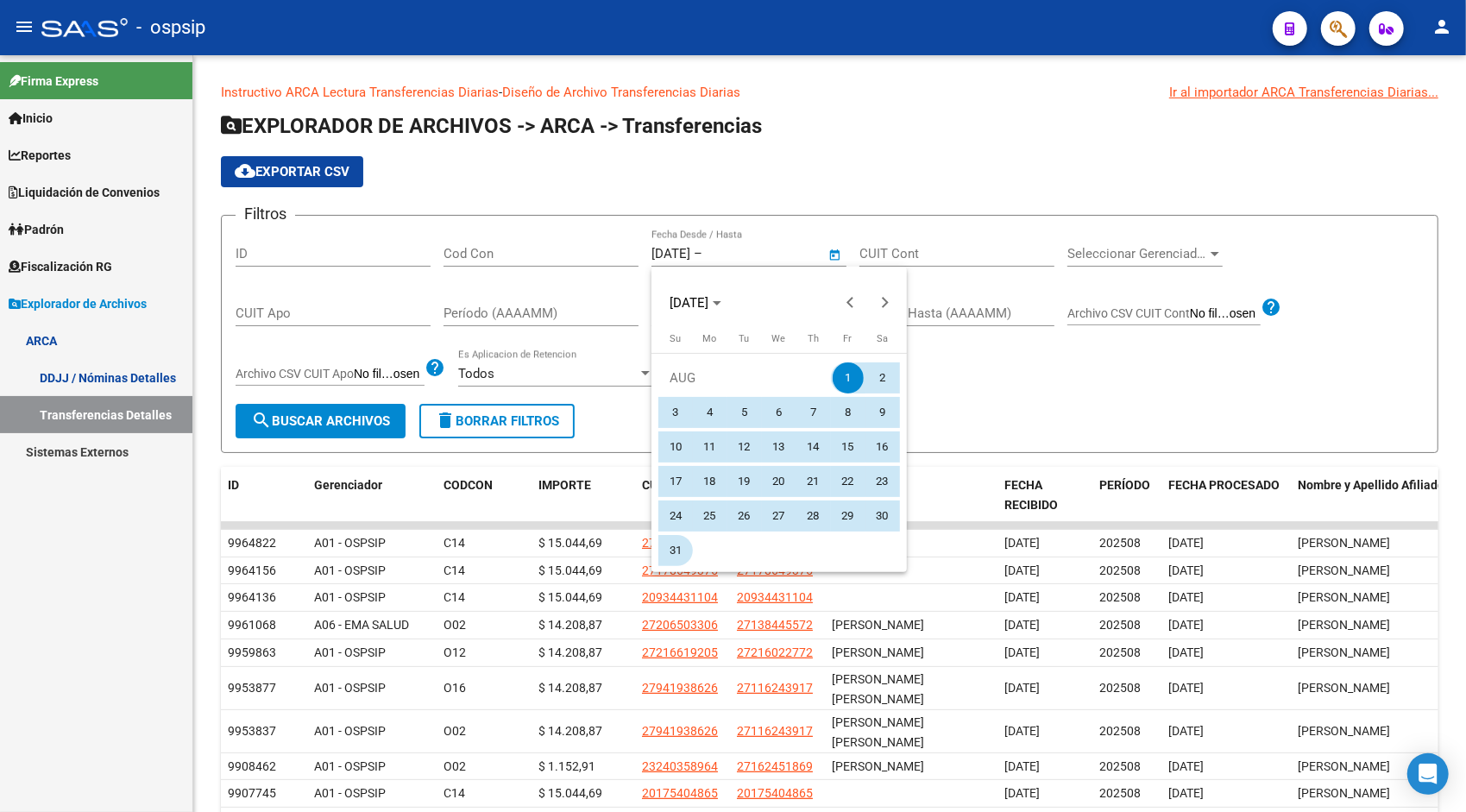
click at [672, 544] on span "31" at bounding box center [675, 550] width 31 height 31
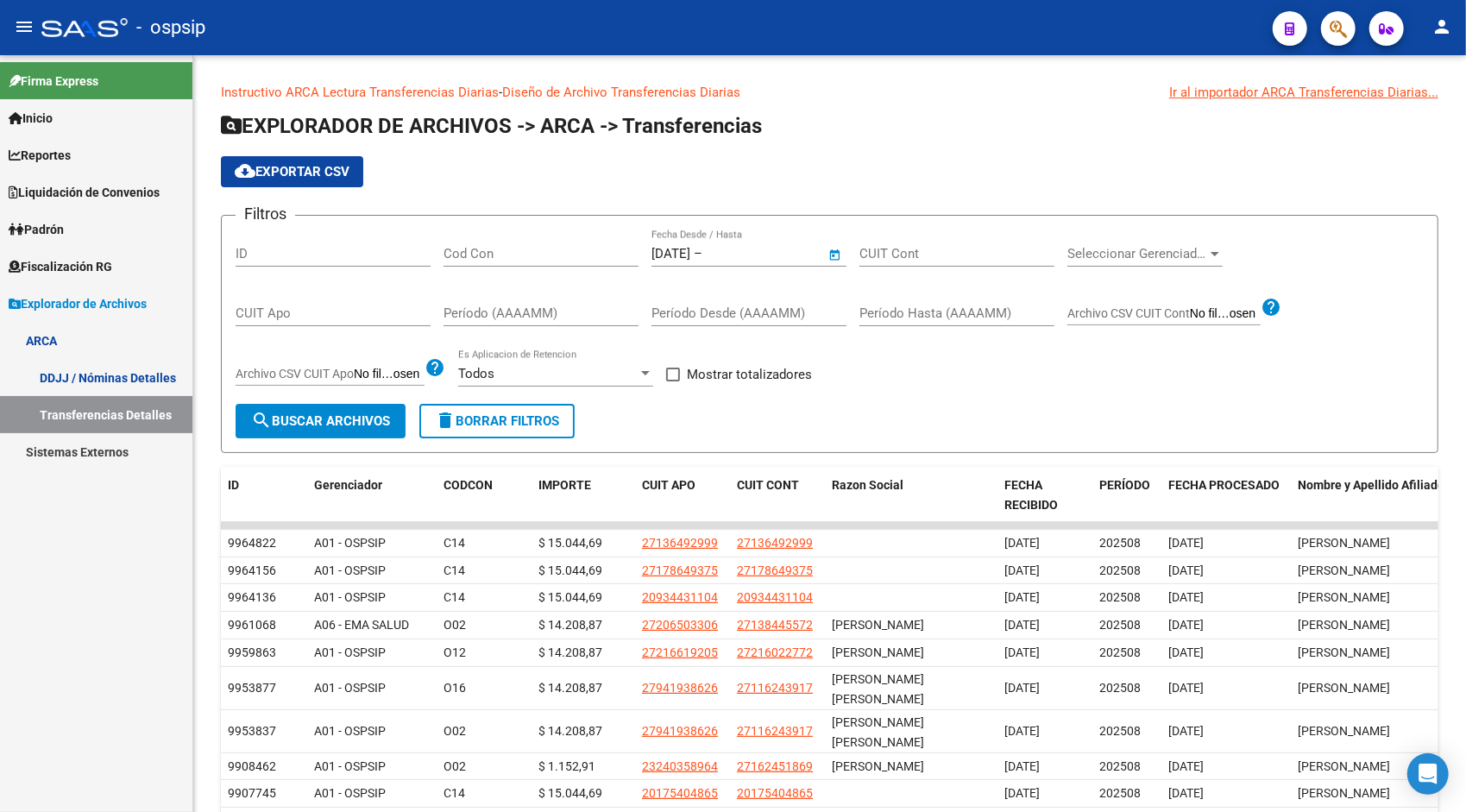
type input "[DATE]"
click at [362, 430] on button "search Buscar Archivos" at bounding box center [320, 420] width 170 height 34
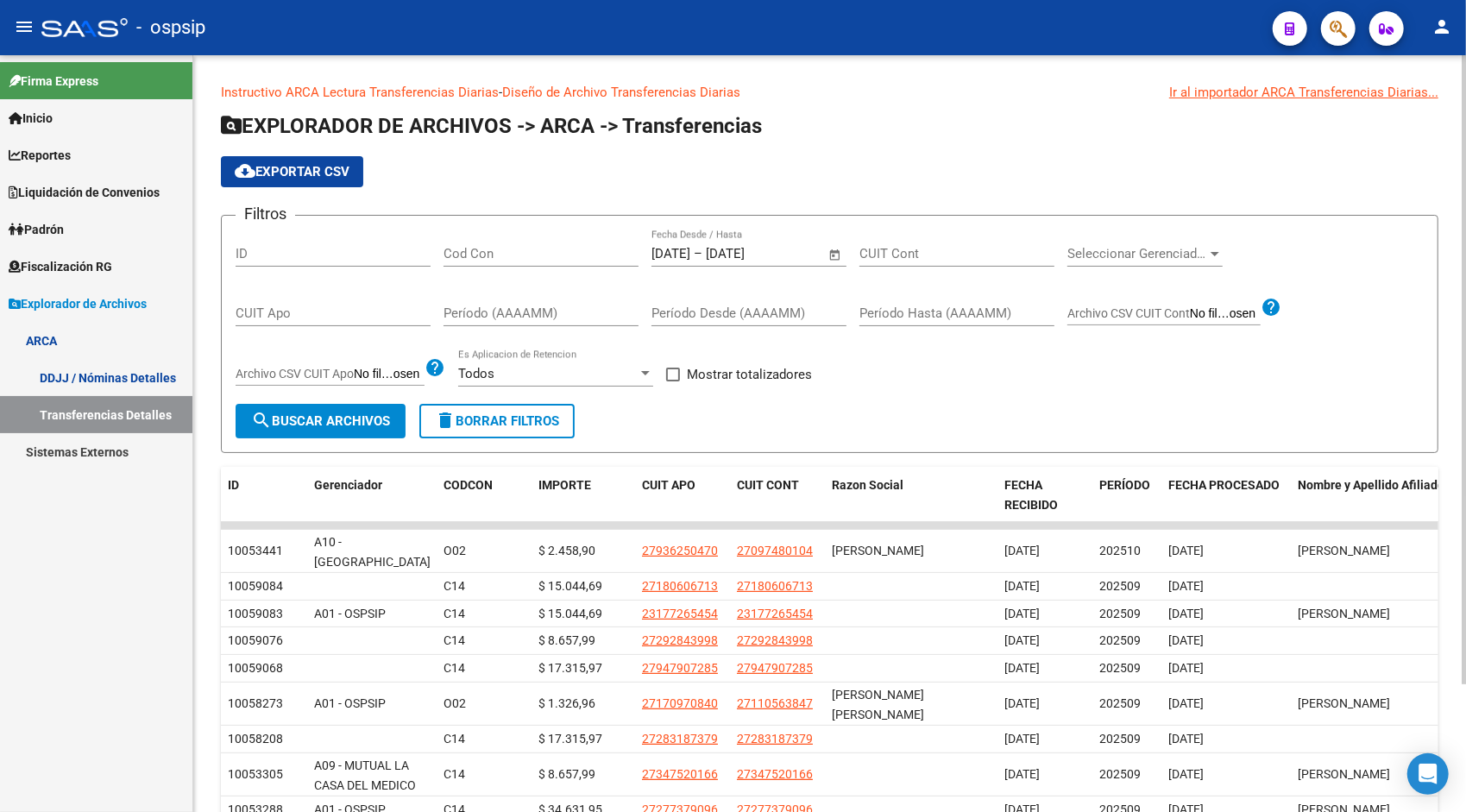
click at [257, 173] on span "cloud_download Exportar CSV" at bounding box center [291, 171] width 114 height 16
click at [832, 257] on span "Open calendar" at bounding box center [835, 254] width 42 height 42
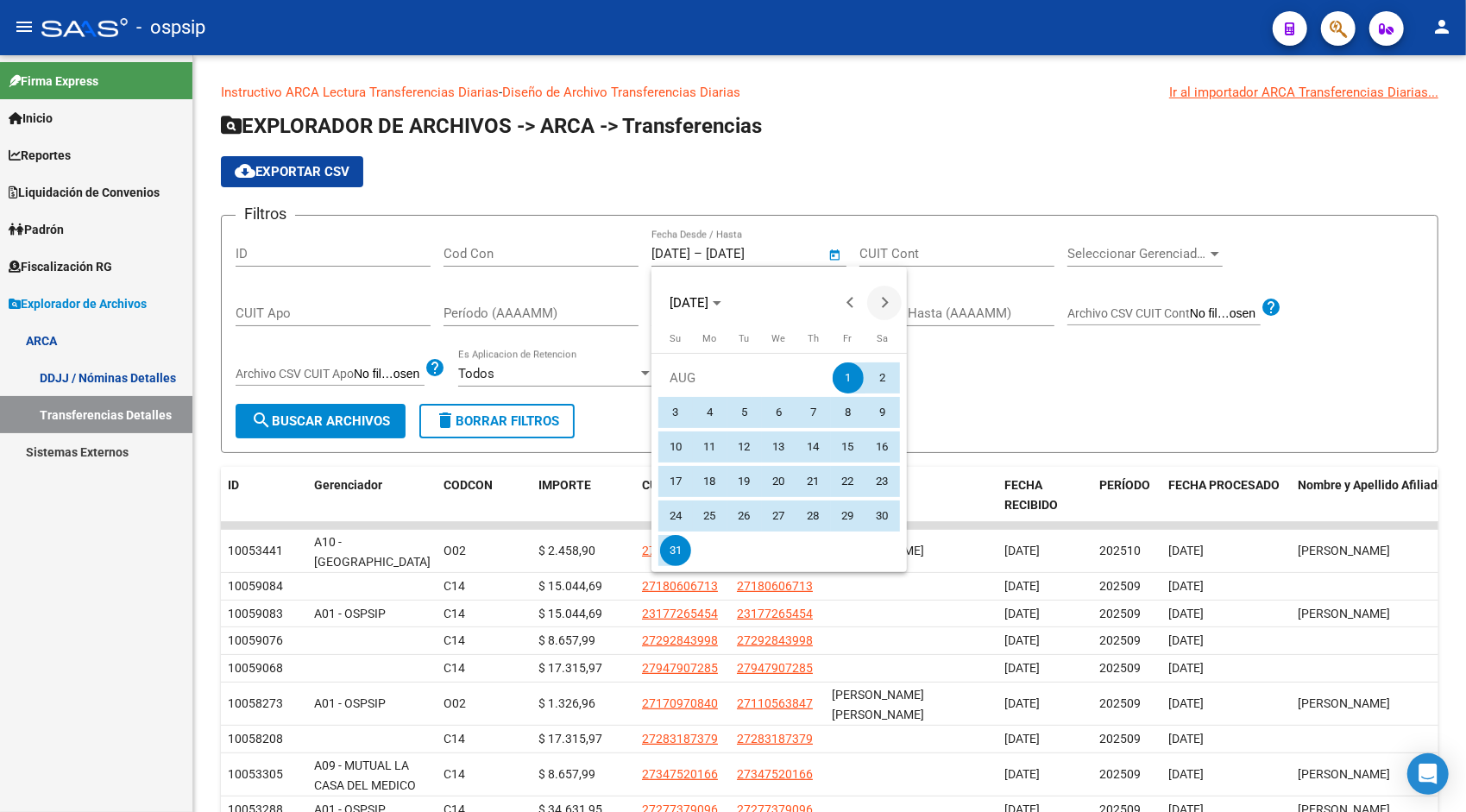
click at [880, 302] on button "Next month" at bounding box center [884, 302] width 34 height 34
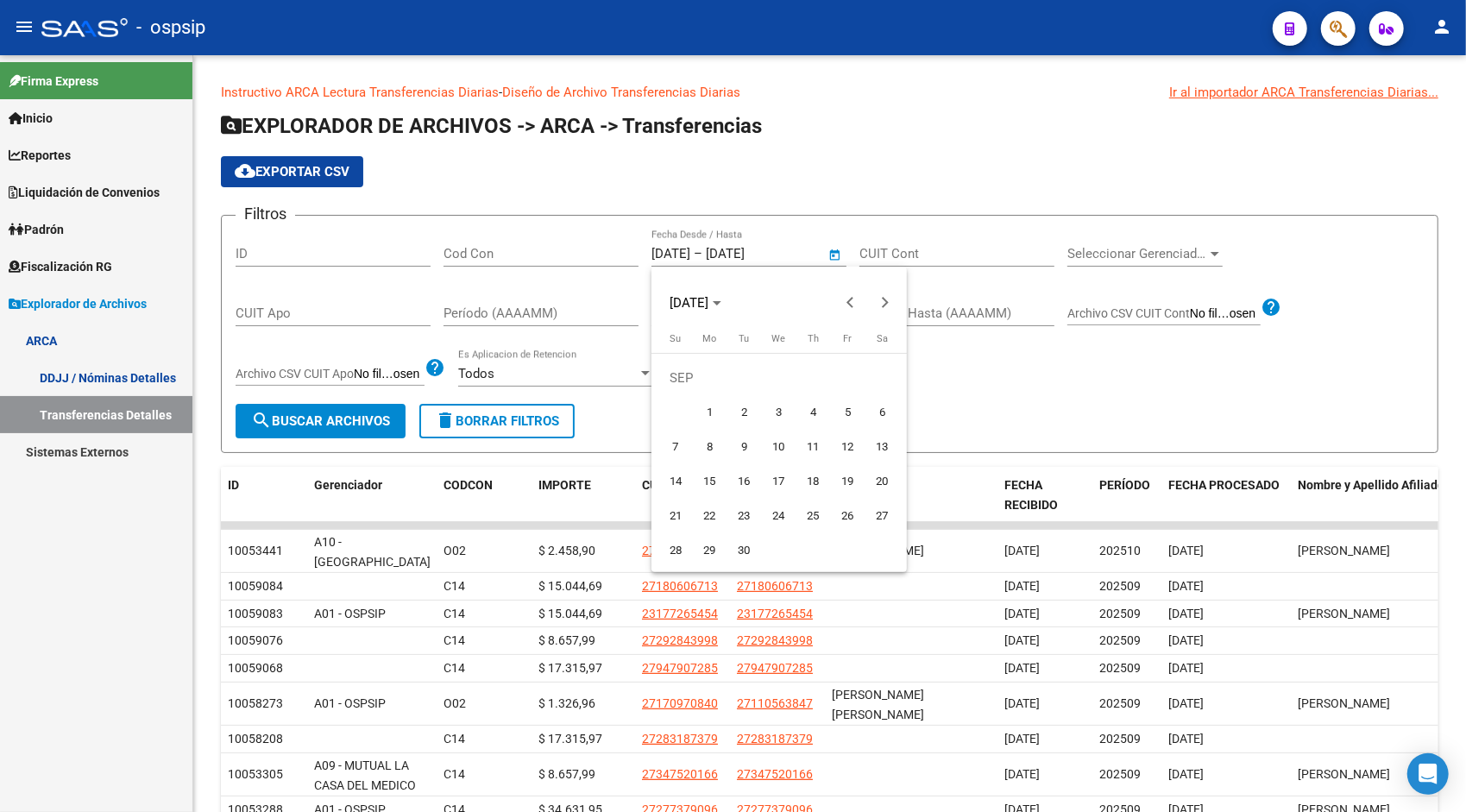
click at [708, 414] on span "1" at bounding box center [710, 412] width 31 height 31
type input "[DATE]"
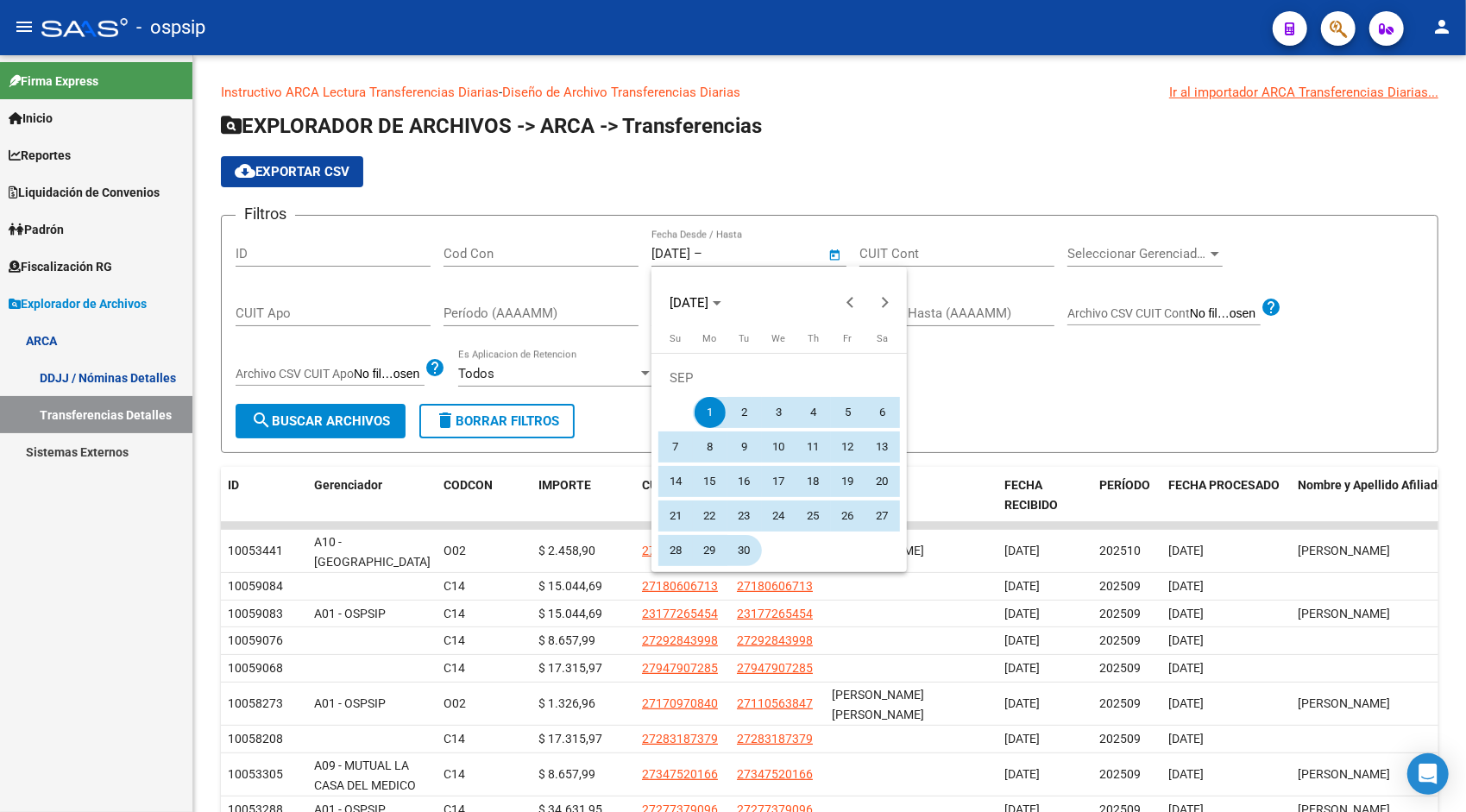
click at [751, 557] on span "30" at bounding box center [744, 550] width 31 height 31
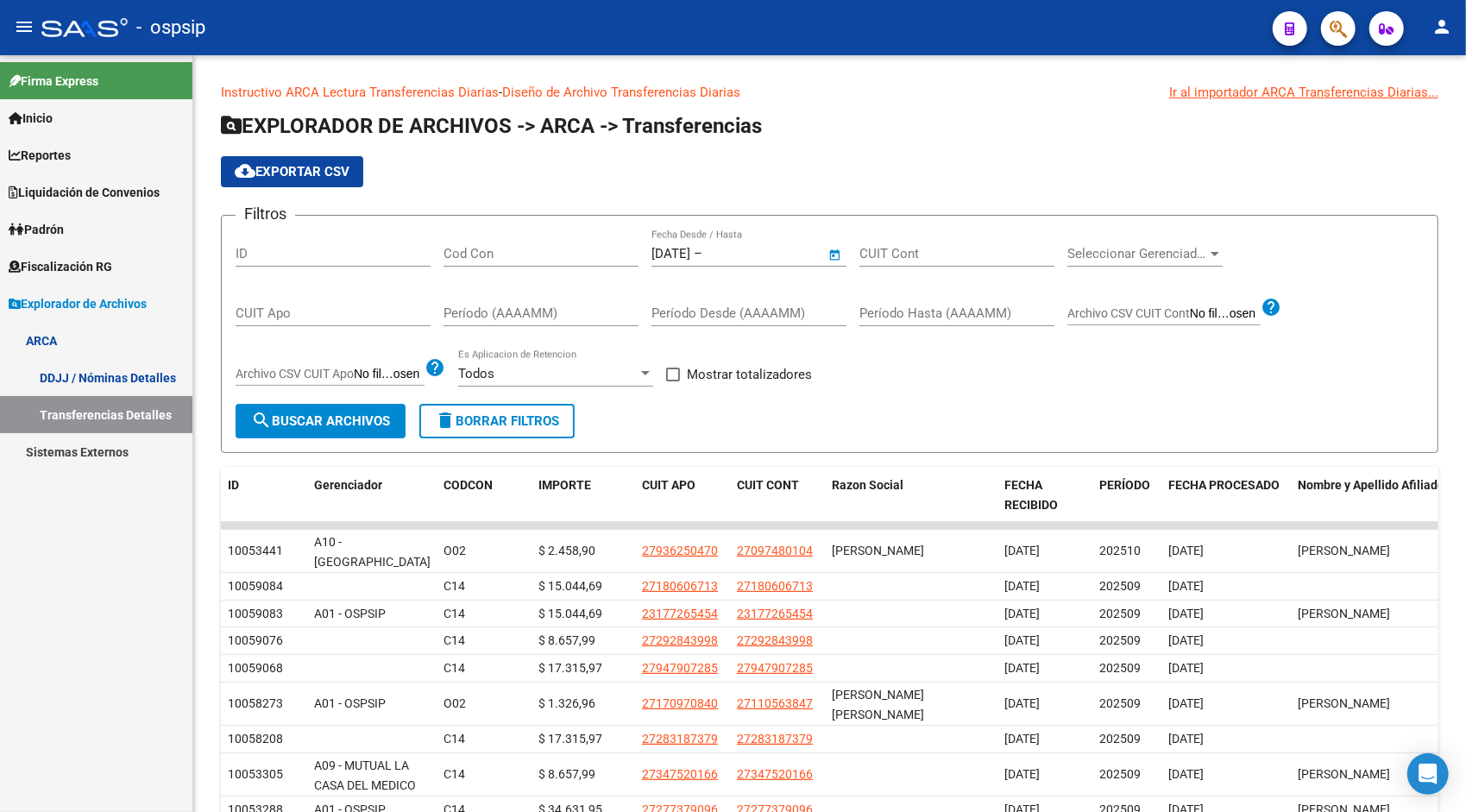
type input "[DATE]"
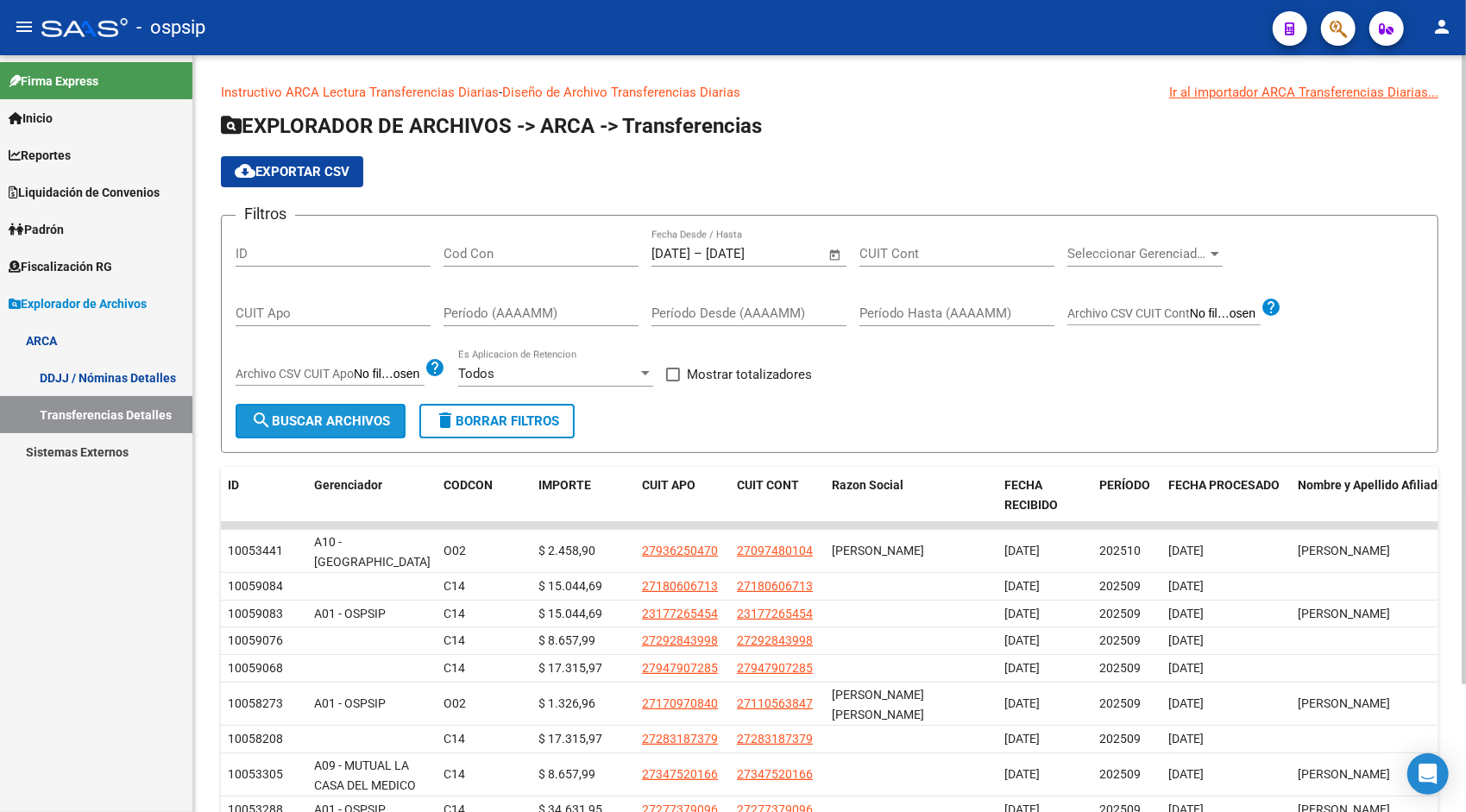
click at [347, 429] on button "search Buscar Archivos" at bounding box center [320, 420] width 170 height 34
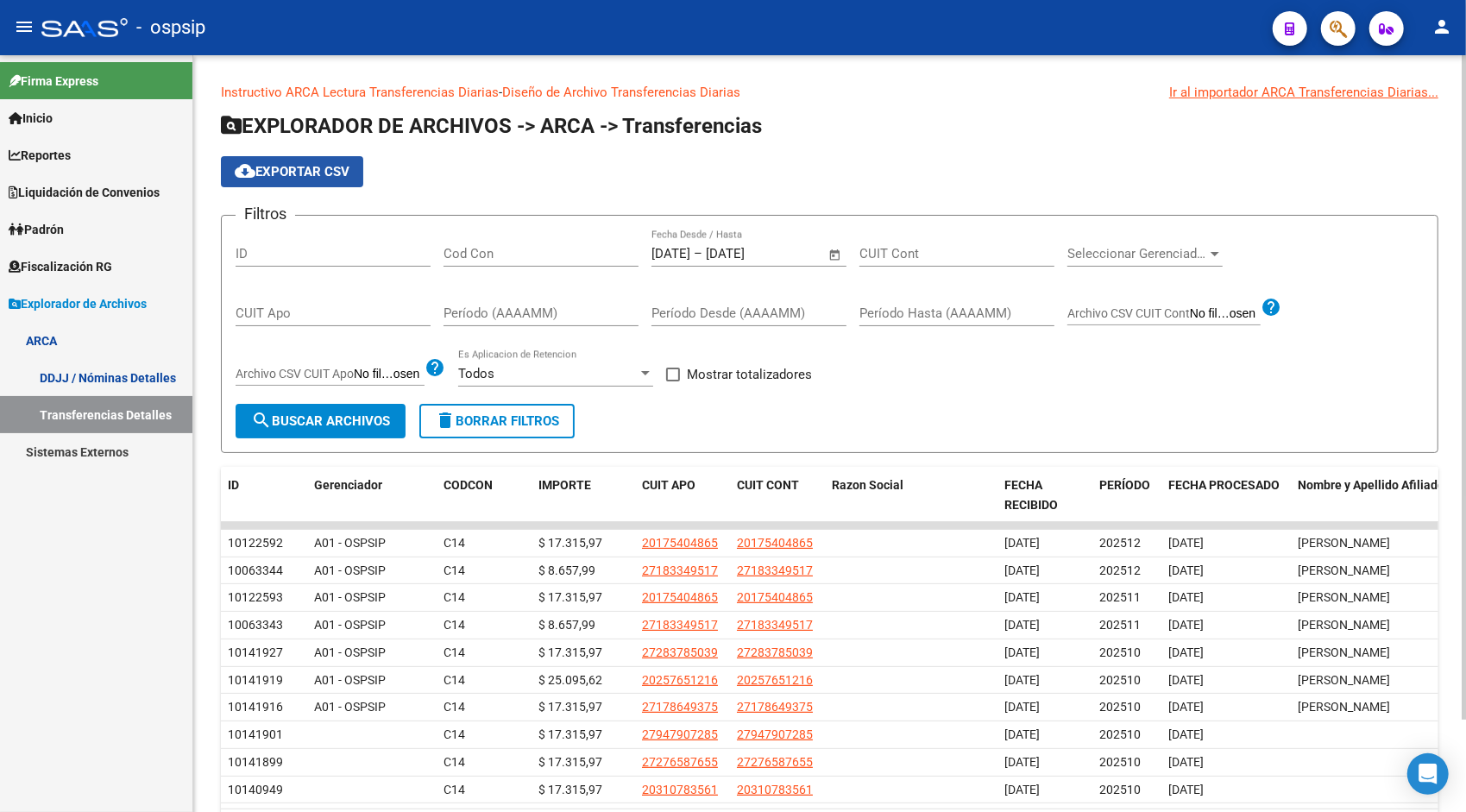
click at [307, 159] on button "cloud_download Exportar CSV" at bounding box center [292, 171] width 142 height 31
click at [826, 255] on span "Open calendar" at bounding box center [835, 254] width 42 height 42
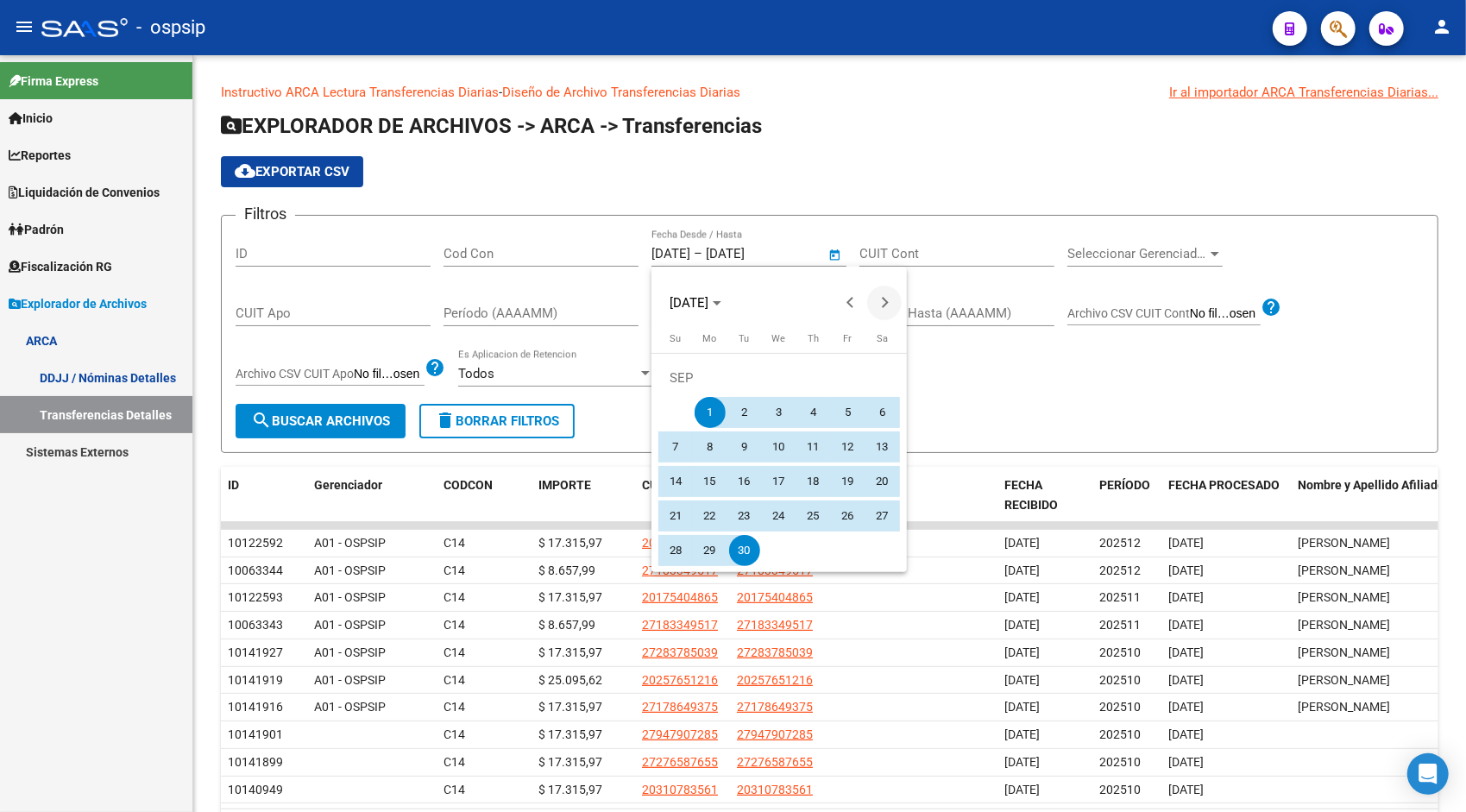
click at [891, 300] on span "Next month" at bounding box center [884, 302] width 34 height 34
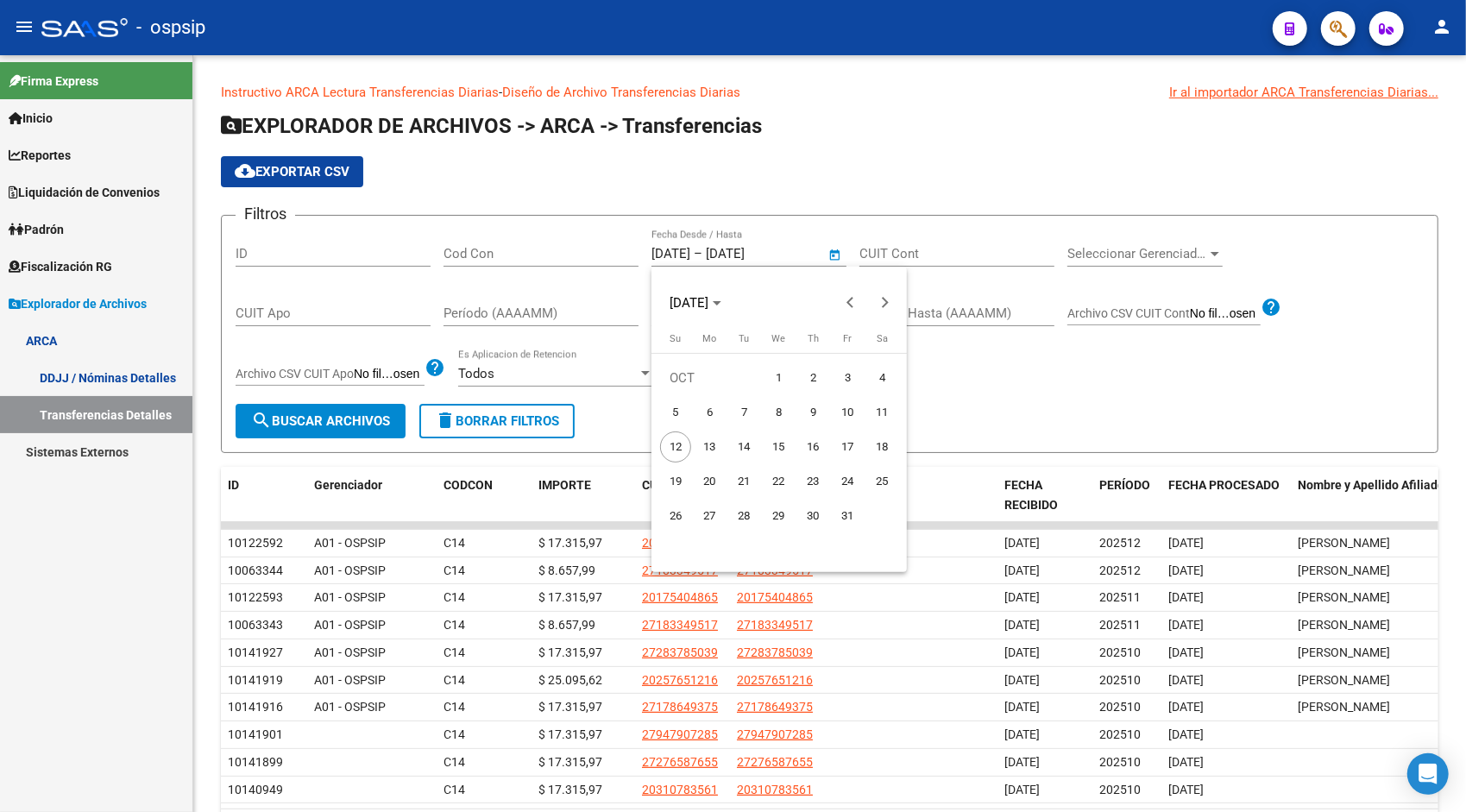
click at [789, 372] on span "1" at bounding box center [779, 378] width 31 height 31
type input "[DATE]"
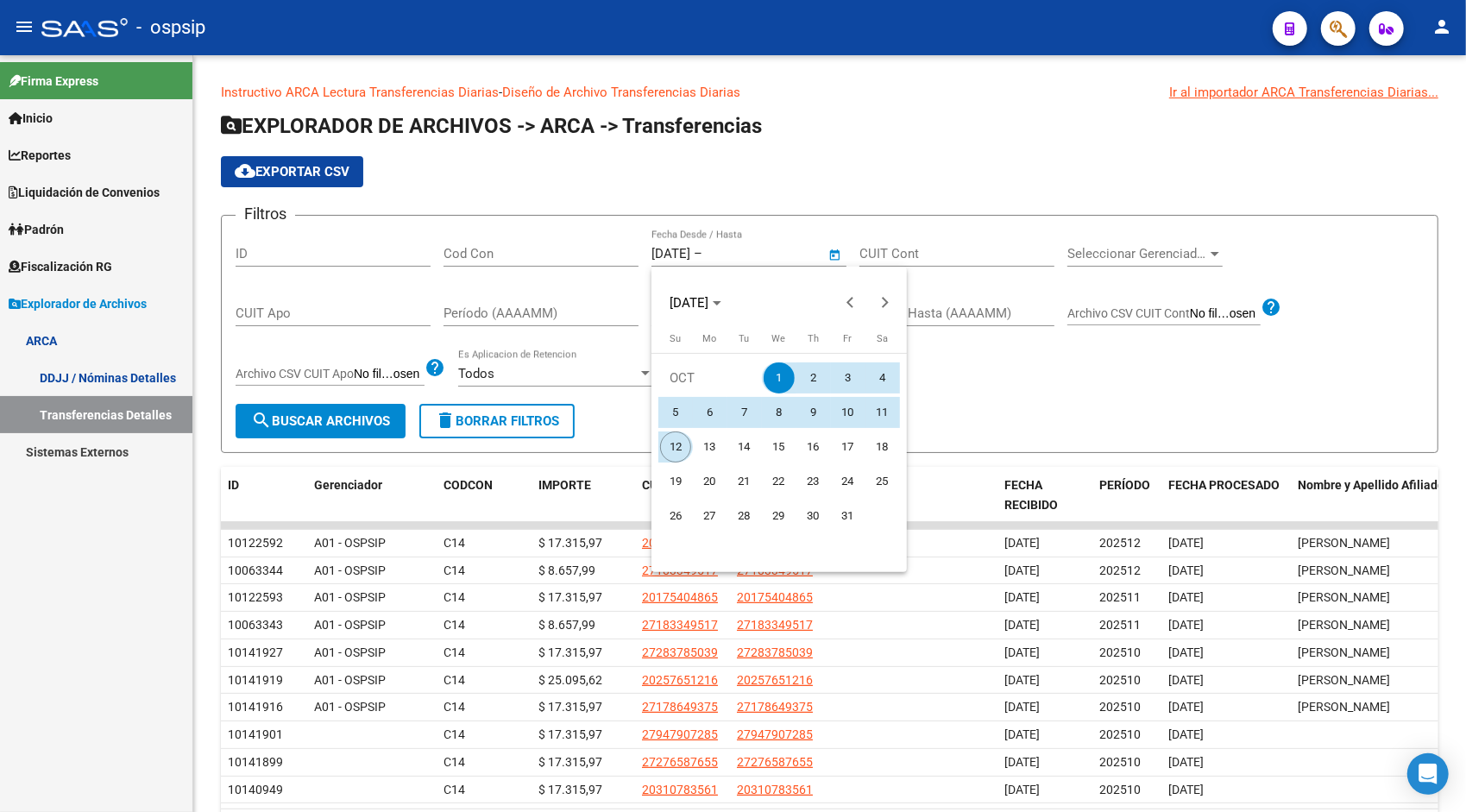
click at [669, 450] on span "12" at bounding box center [675, 446] width 31 height 31
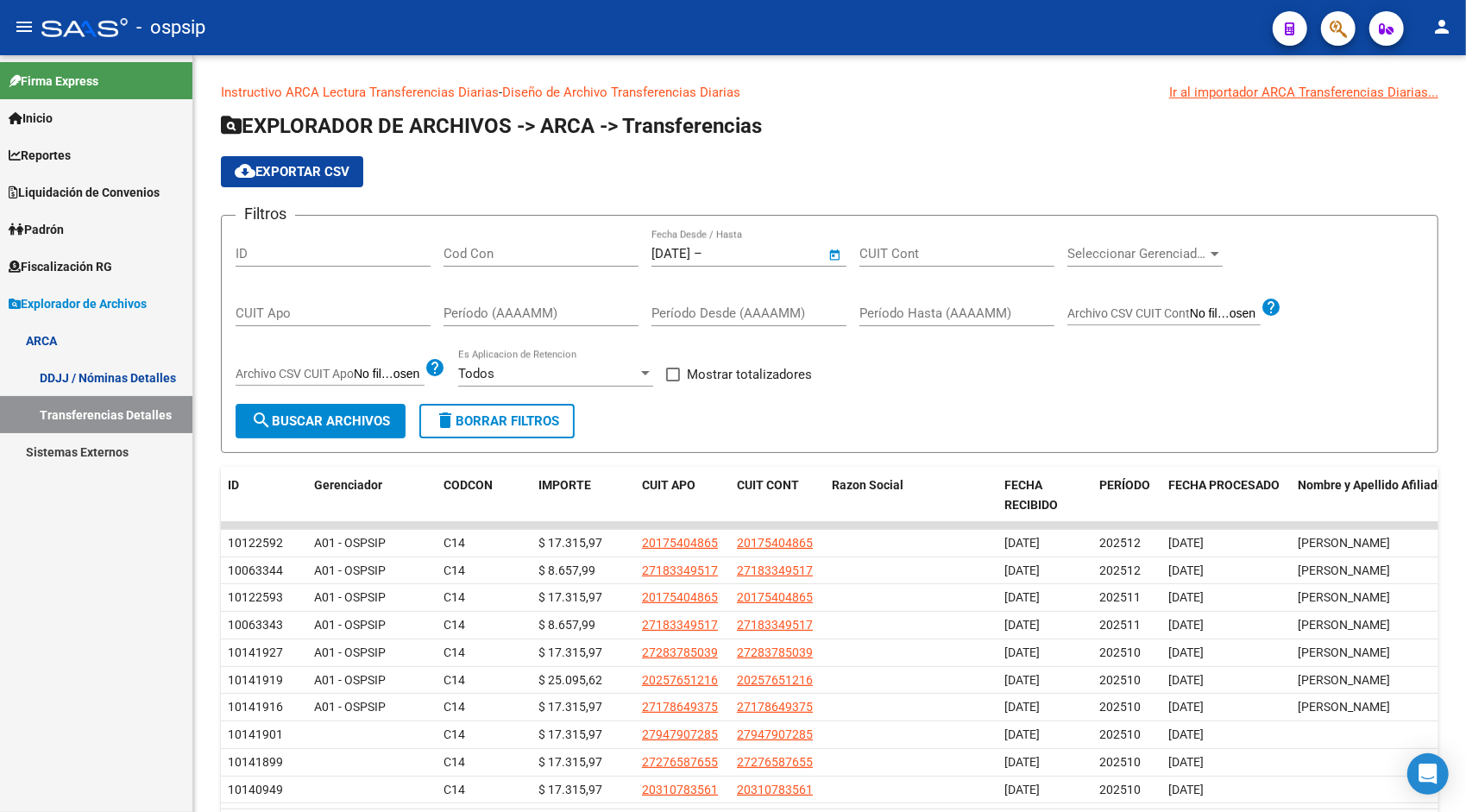
type input "[DATE]"
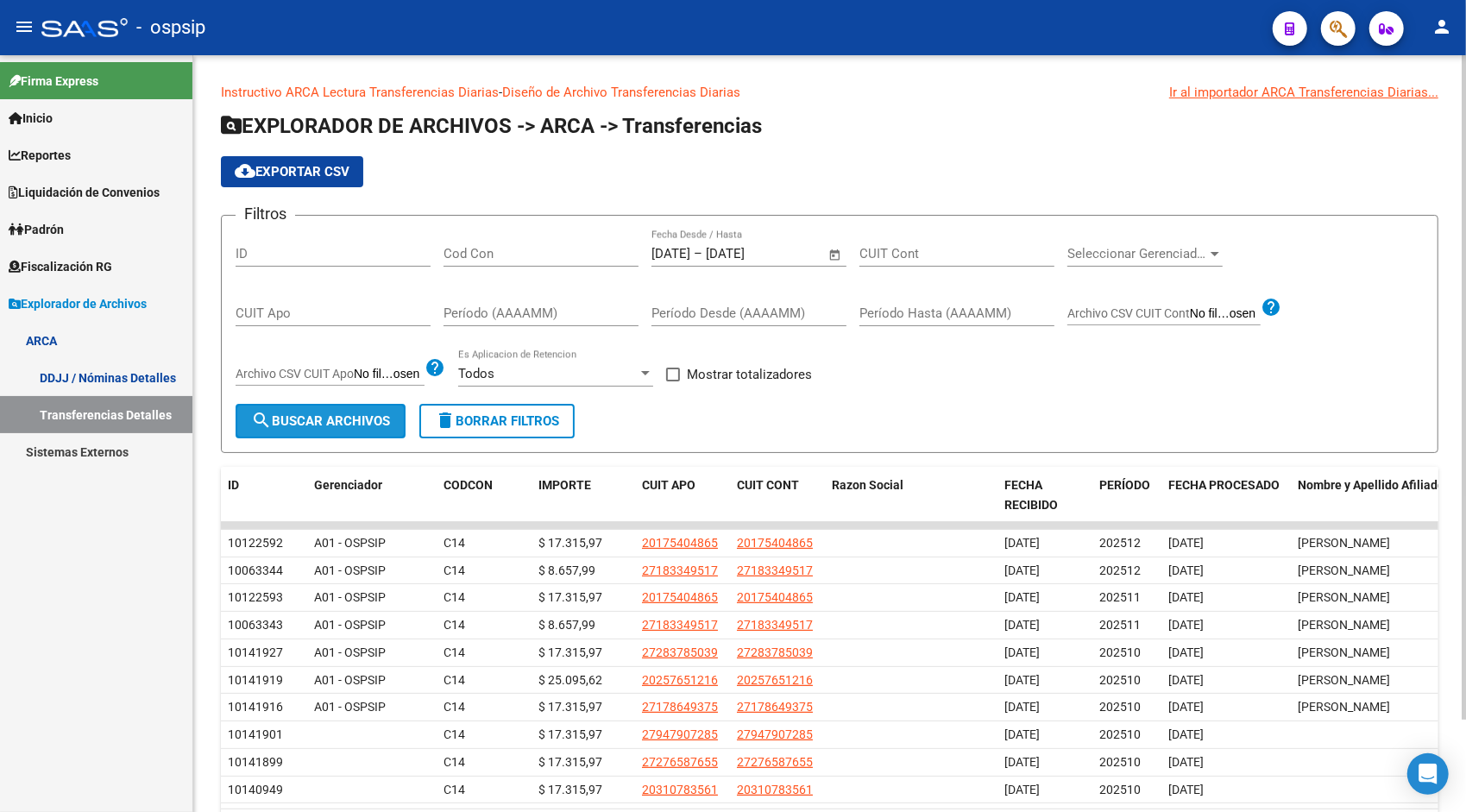
click at [358, 421] on span "search Buscar Archivos" at bounding box center [320, 420] width 139 height 16
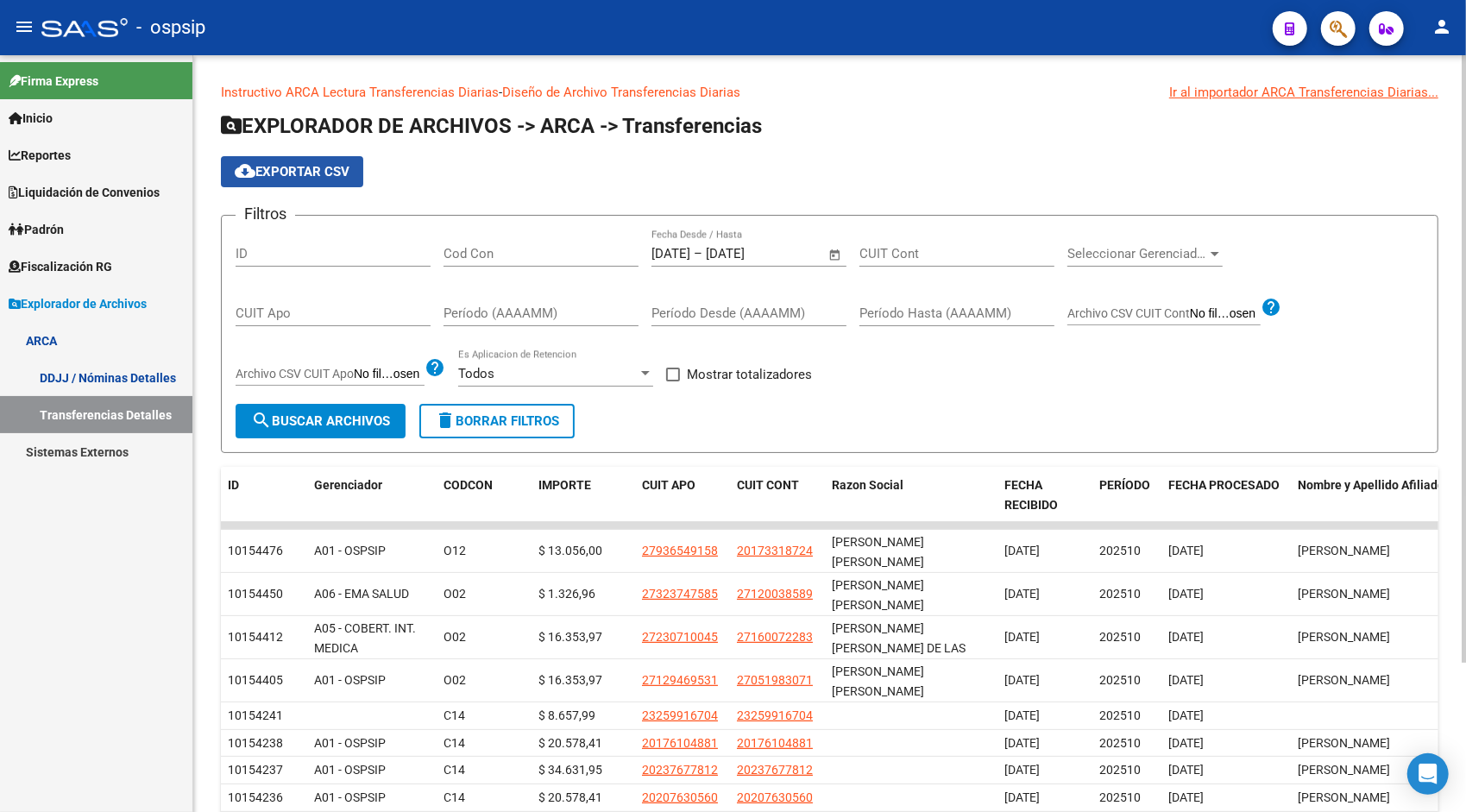
click at [314, 180] on button "cloud_download Exportar CSV" at bounding box center [292, 171] width 142 height 31
